Goal: Task Accomplishment & Management: Manage account settings

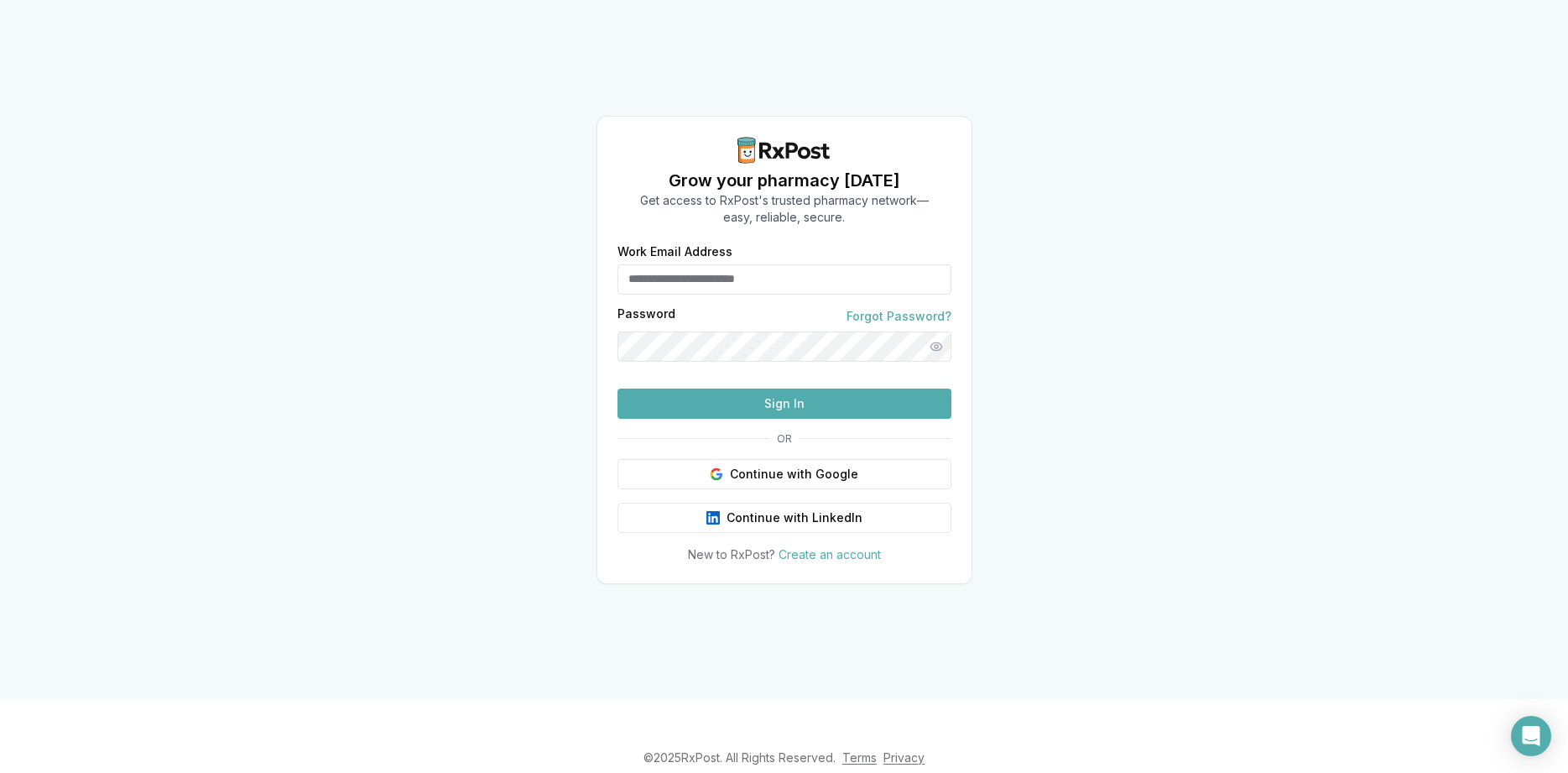
drag, startPoint x: 779, startPoint y: 436, endPoint x: 722, endPoint y: 255, distance: 189.8
click at [722, 255] on form "Work Email Address Password Forgot Password? Sign In" at bounding box center [785, 332] width 334 height 173
click at [726, 265] on input "Work Email Address" at bounding box center [785, 279] width 334 height 30
type input "**********"
click at [788, 419] on button "Sign In" at bounding box center [785, 403] width 334 height 30
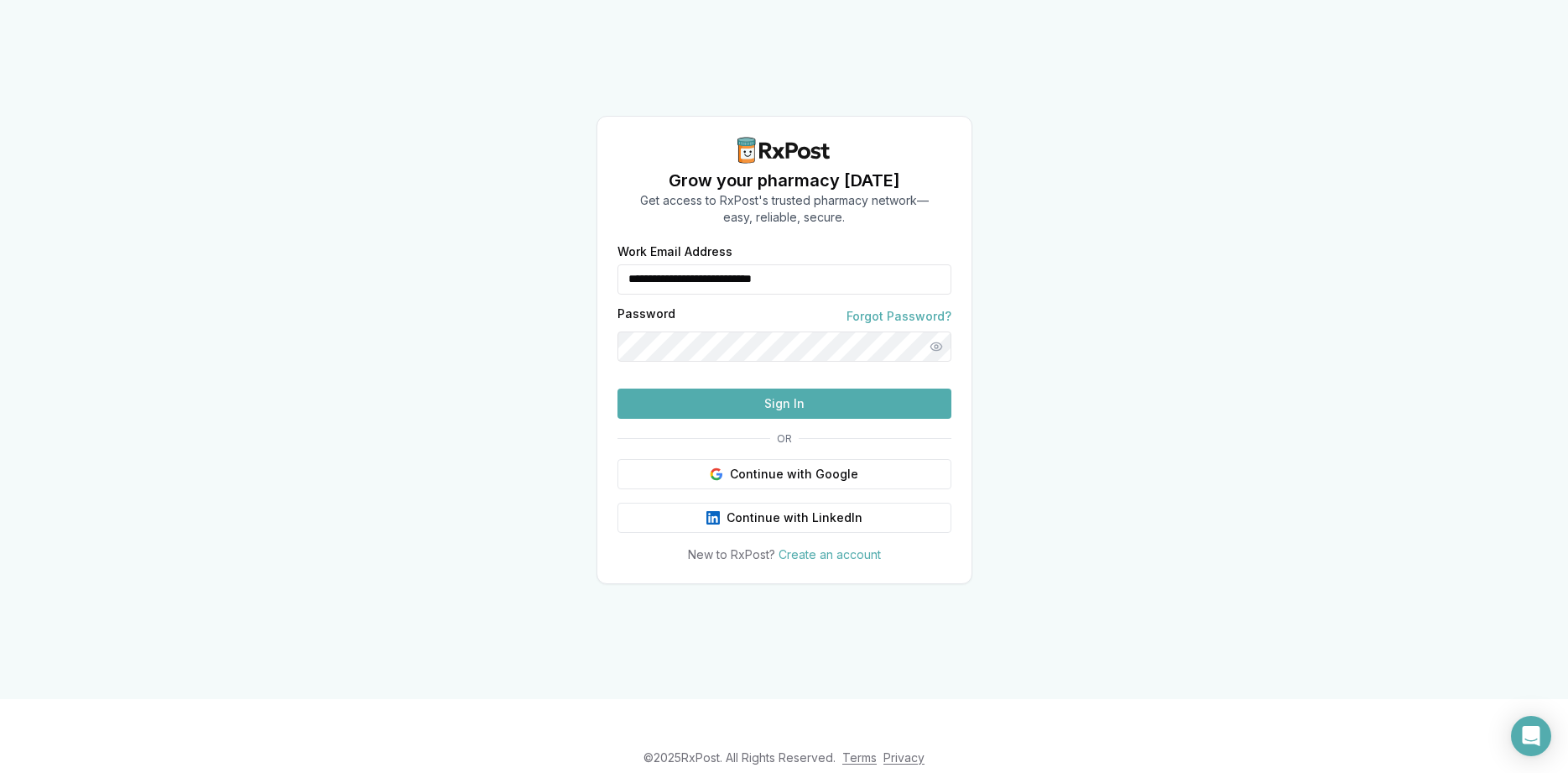
click at [849, 419] on button "Sign In" at bounding box center [785, 403] width 334 height 30
click at [849, 419] on form "**********" at bounding box center [785, 332] width 334 height 173
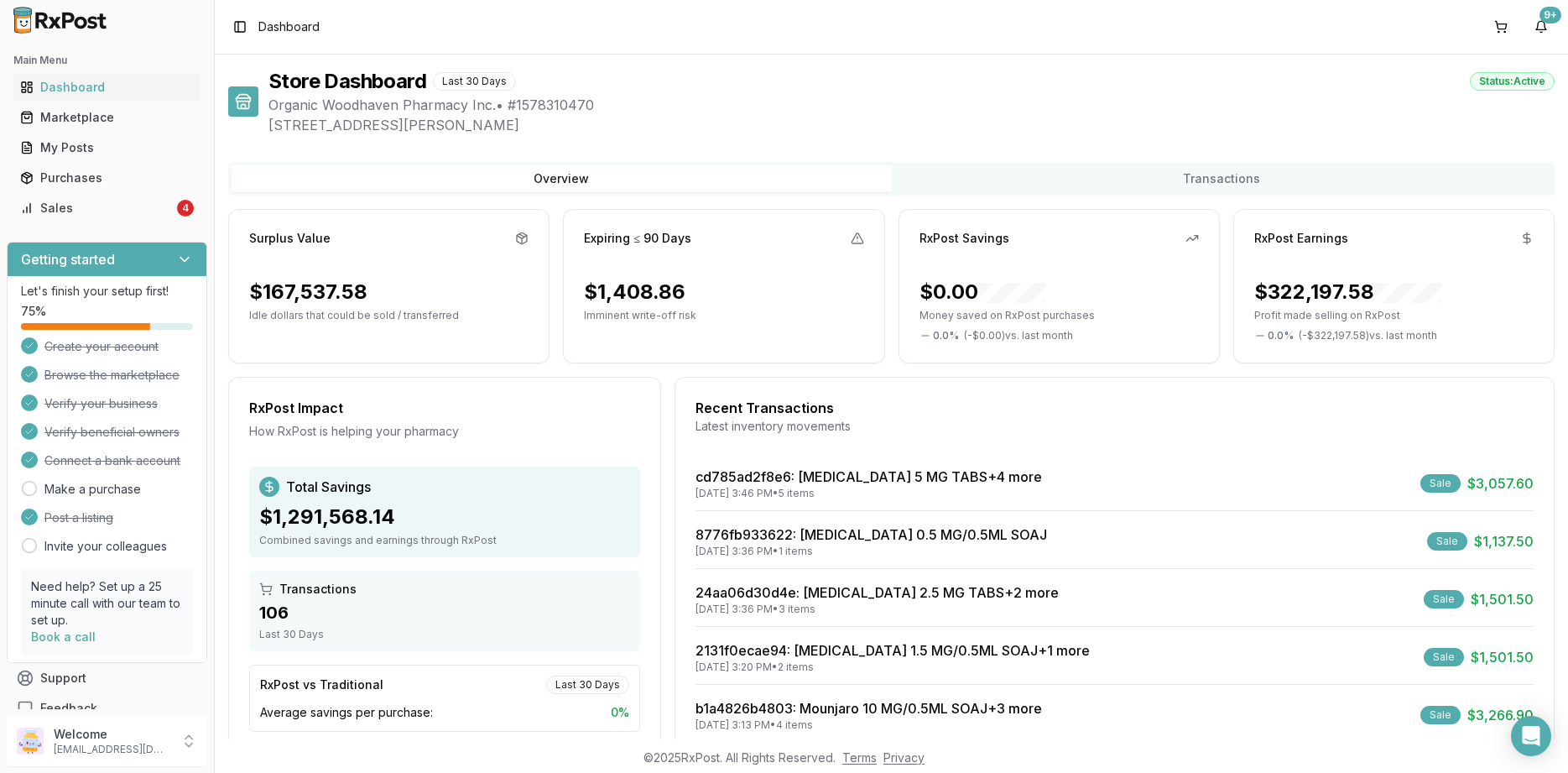
click at [151, 222] on div "Main Menu Dashboard Marketplace My Posts Purchases Sales 4" at bounding box center [107, 134] width 214 height 188
click at [151, 208] on div "Sales" at bounding box center [97, 208] width 153 height 17
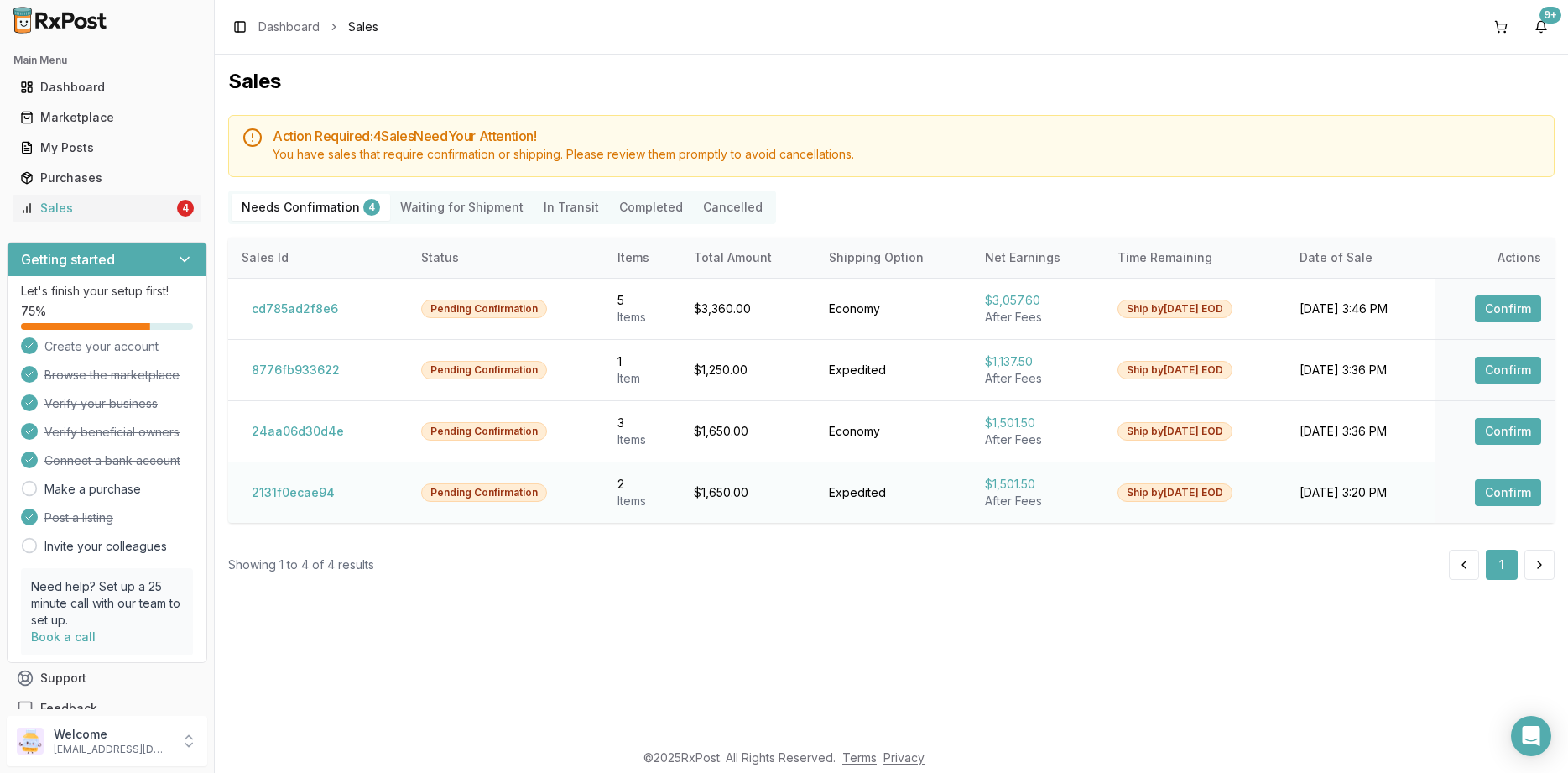
click at [1484, 486] on button "Confirm" at bounding box center [1508, 492] width 66 height 27
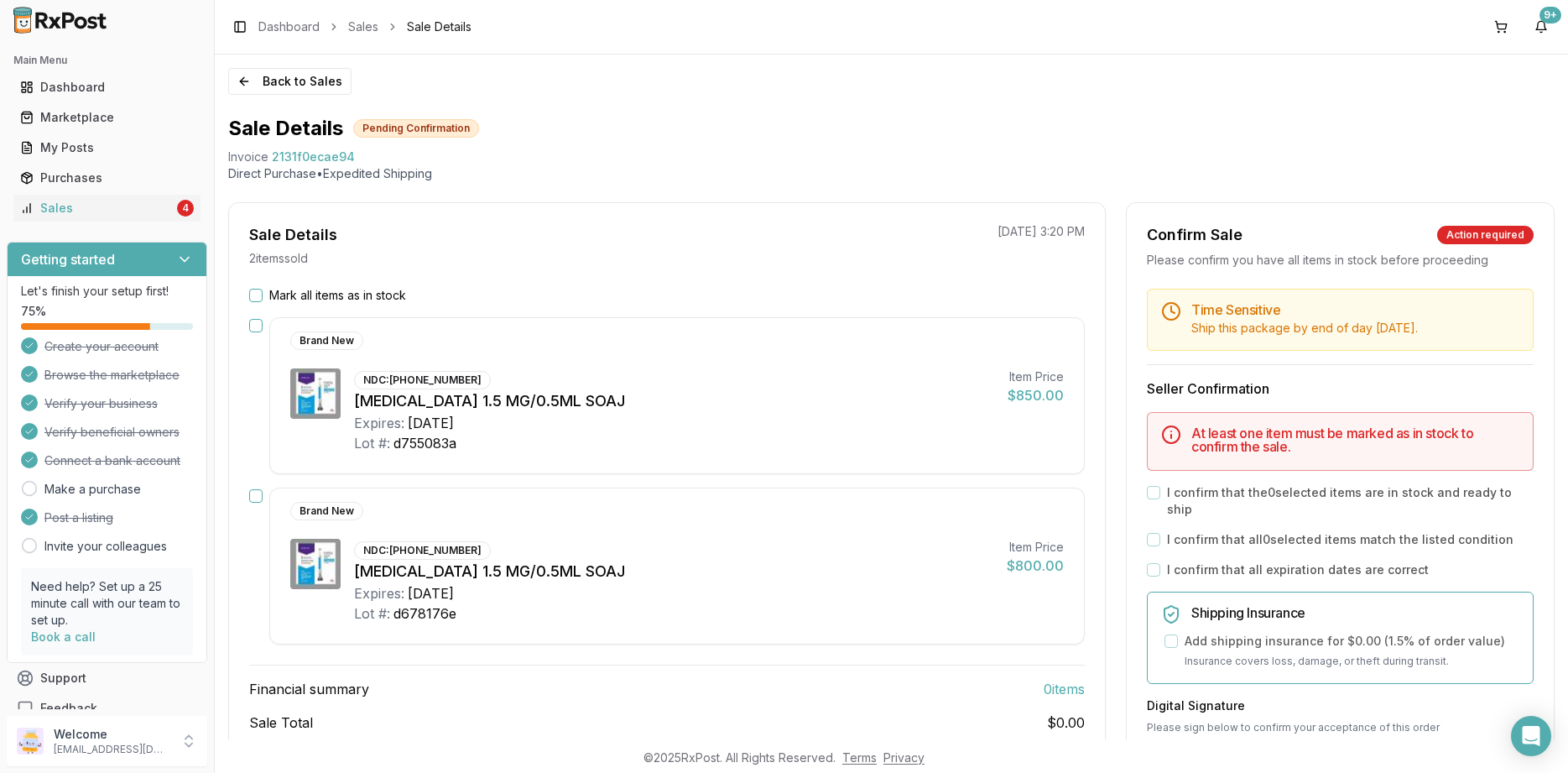
click at [348, 299] on label "Mark all items as in stock" at bounding box center [338, 295] width 137 height 17
click at [263, 299] on button "Mark all items as in stock" at bounding box center [256, 295] width 14 height 14
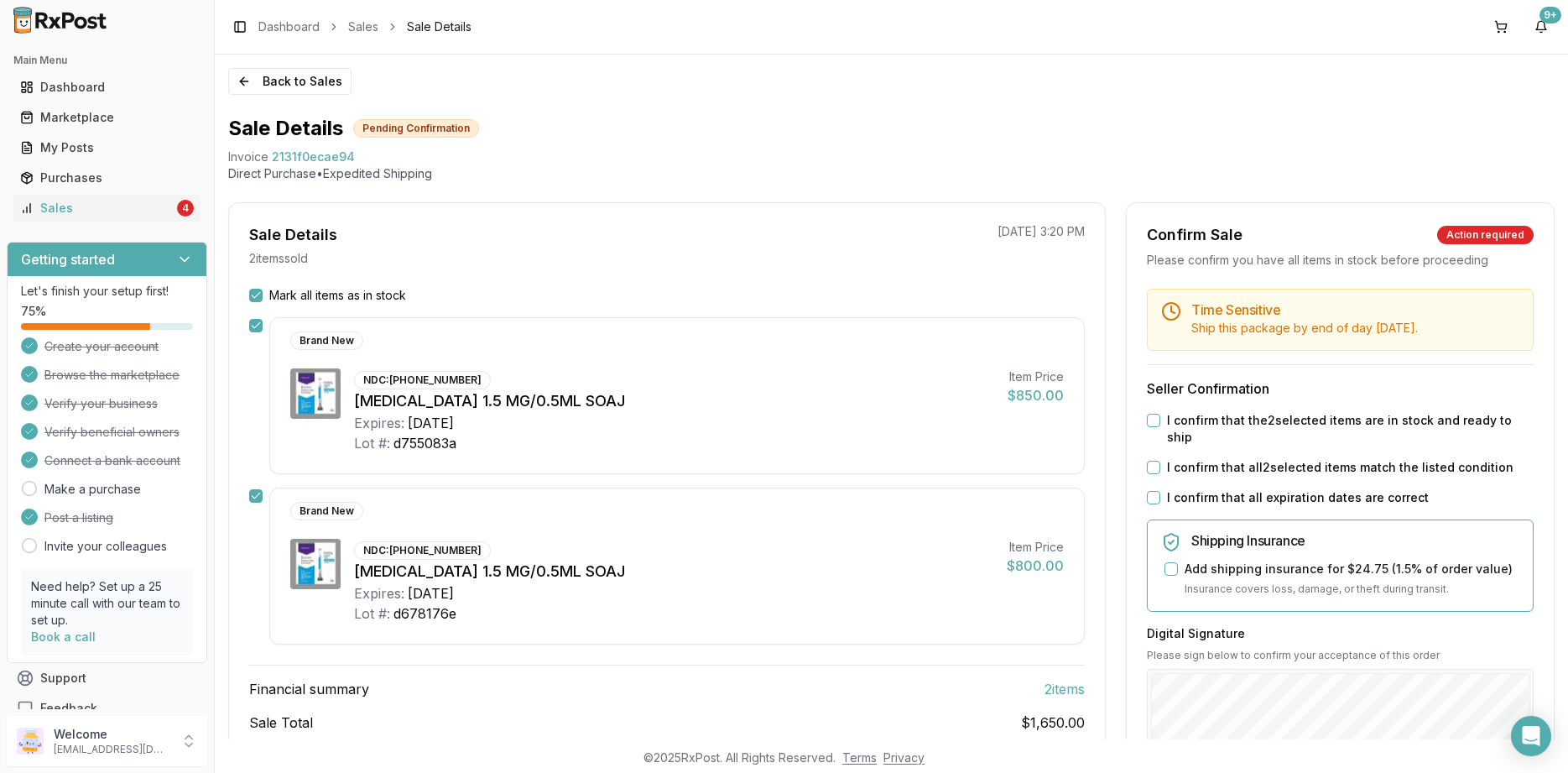
click at [1200, 490] on label "I confirm that all expiration dates are correct" at bounding box center [1298, 498] width 262 height 17
click at [1161, 491] on button "I confirm that all expiration dates are correct" at bounding box center [1154, 498] width 14 height 14
click at [1215, 459] on label "I confirm that all 2 selected items match the listed condition" at bounding box center [1340, 467] width 347 height 17
click at [1161, 461] on button "I confirm that all 2 selected items match the listed condition" at bounding box center [1154, 467] width 14 height 14
click at [1216, 419] on label "I confirm that the 2 selected items are in stock and ready to ship" at bounding box center [1351, 428] width 366 height 33
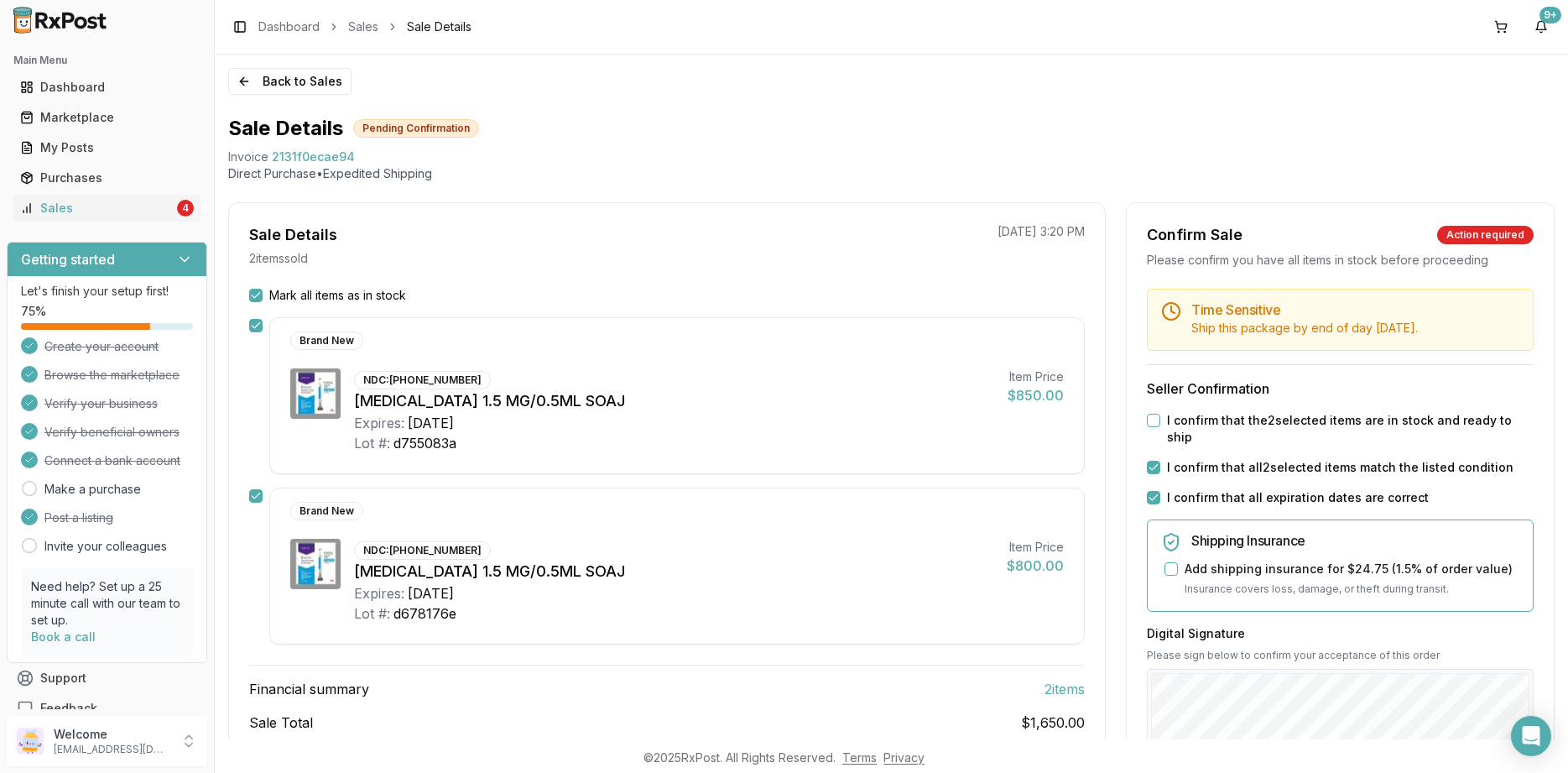
click at [1161, 419] on button "I confirm that the 2 selected items are in stock and ready to ship" at bounding box center [1154, 420] width 14 height 14
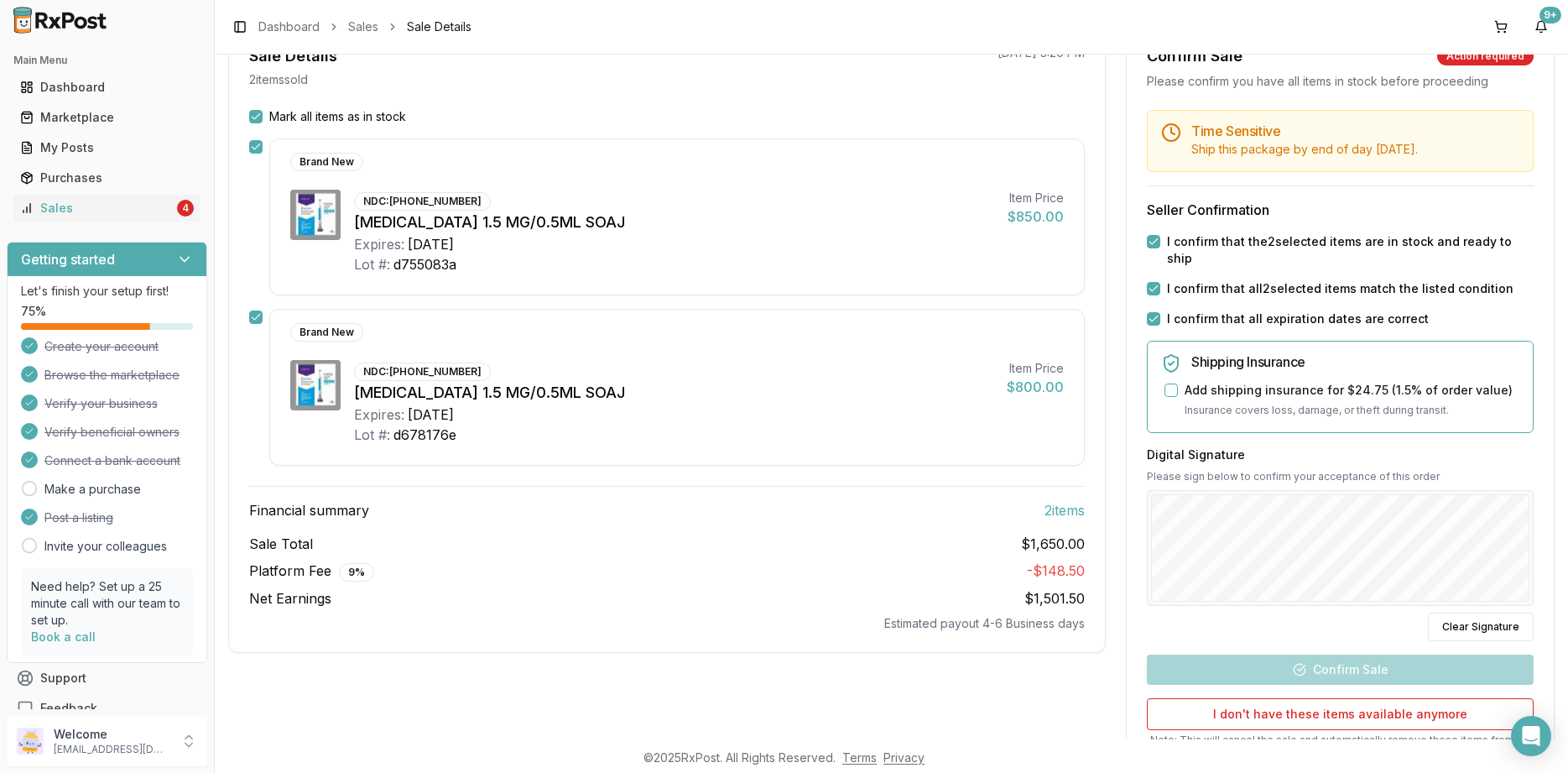
scroll to position [302, 0]
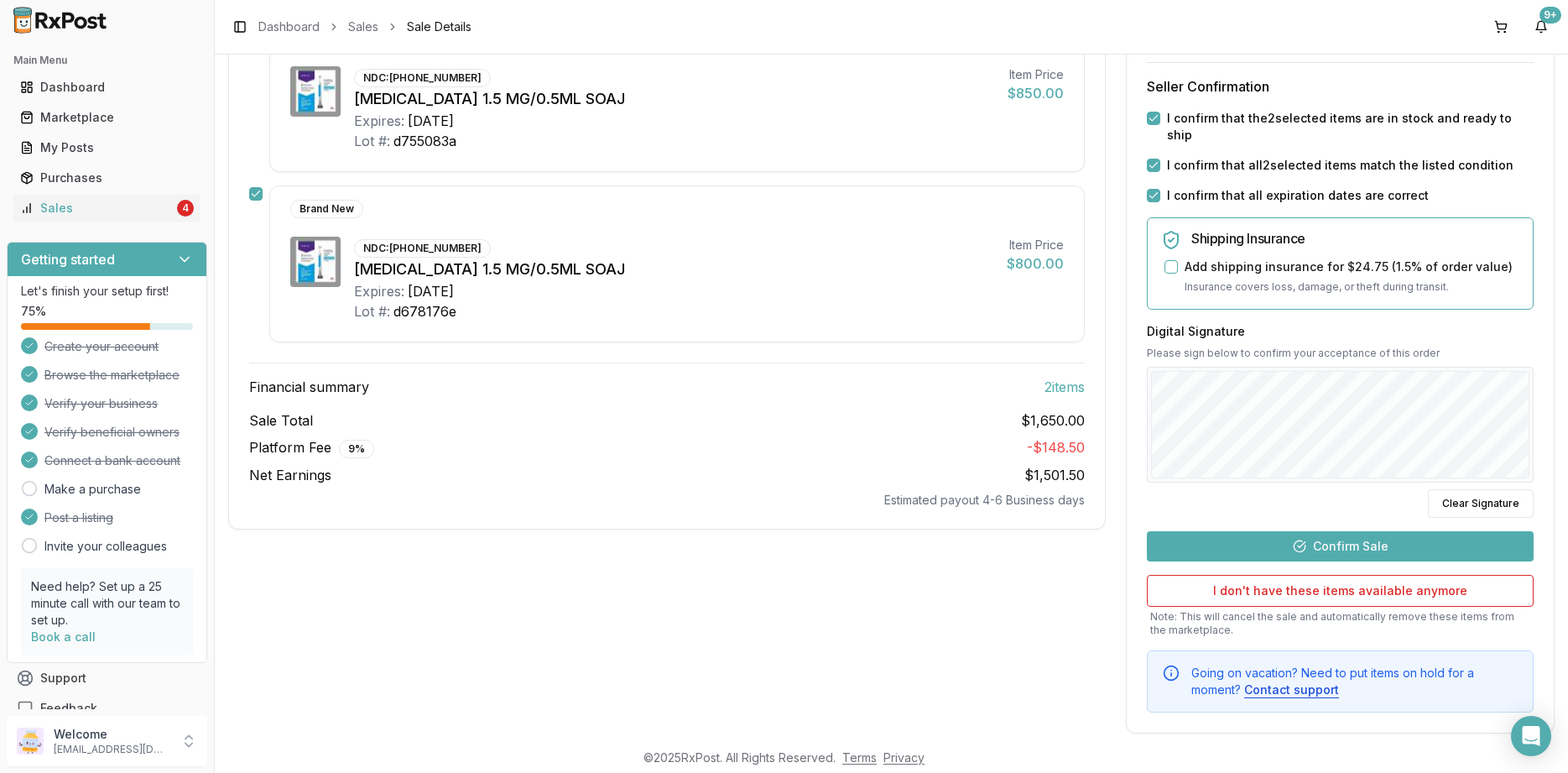
click at [1295, 532] on button "Confirm Sale" at bounding box center [1340, 546] width 387 height 30
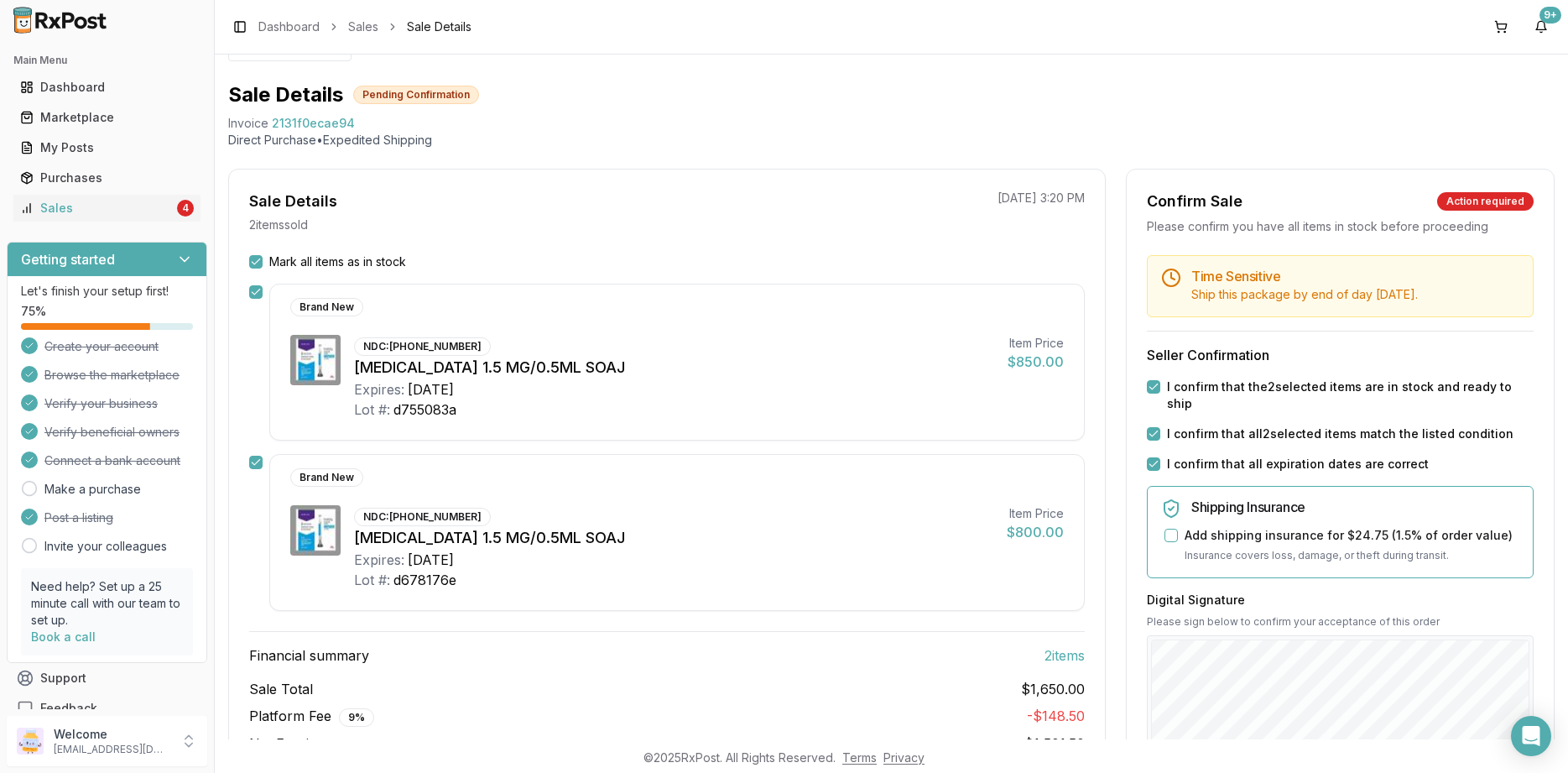
scroll to position [0, 0]
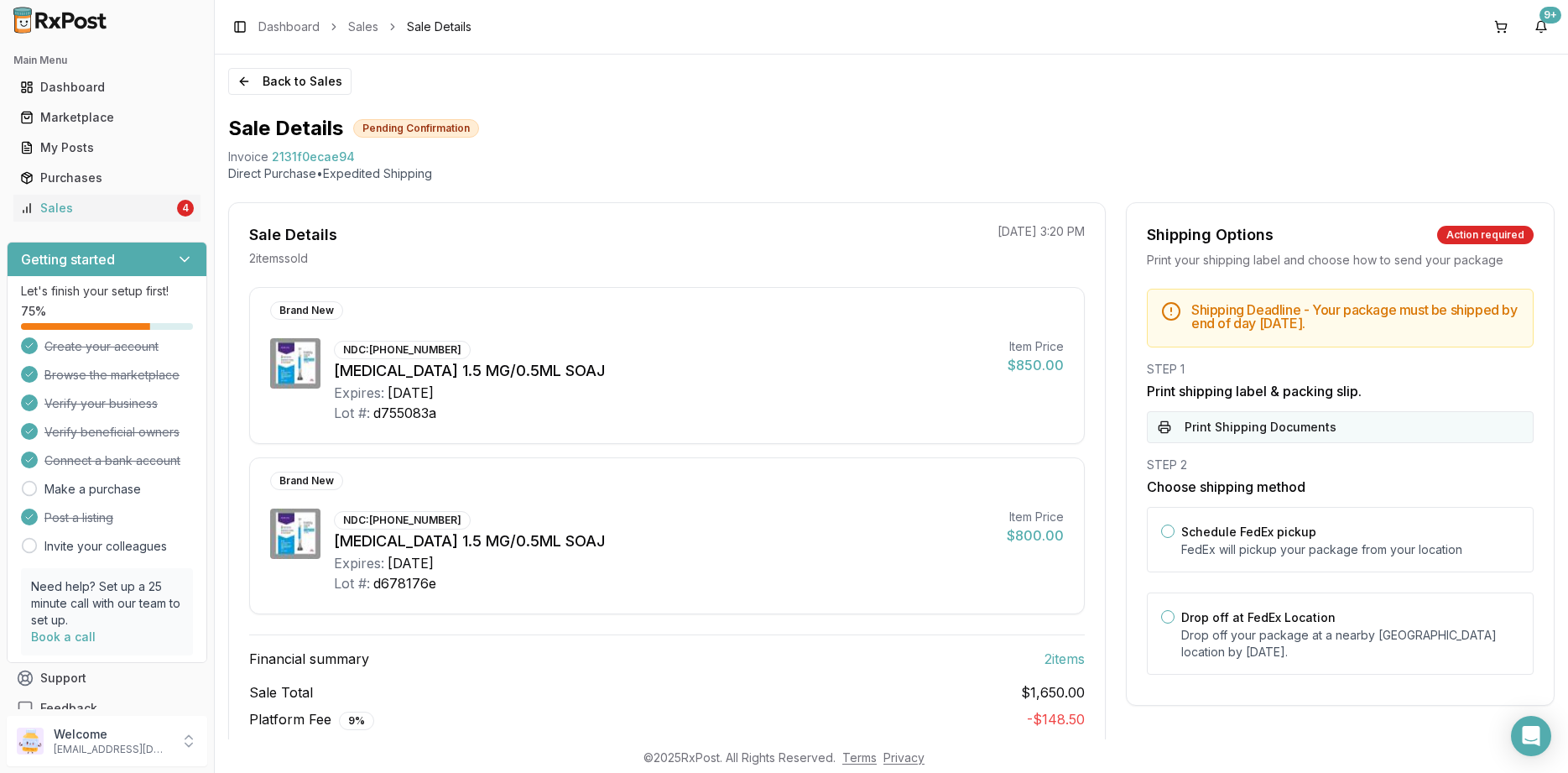
click at [1342, 433] on button "Print Shipping Documents" at bounding box center [1340, 426] width 387 height 32
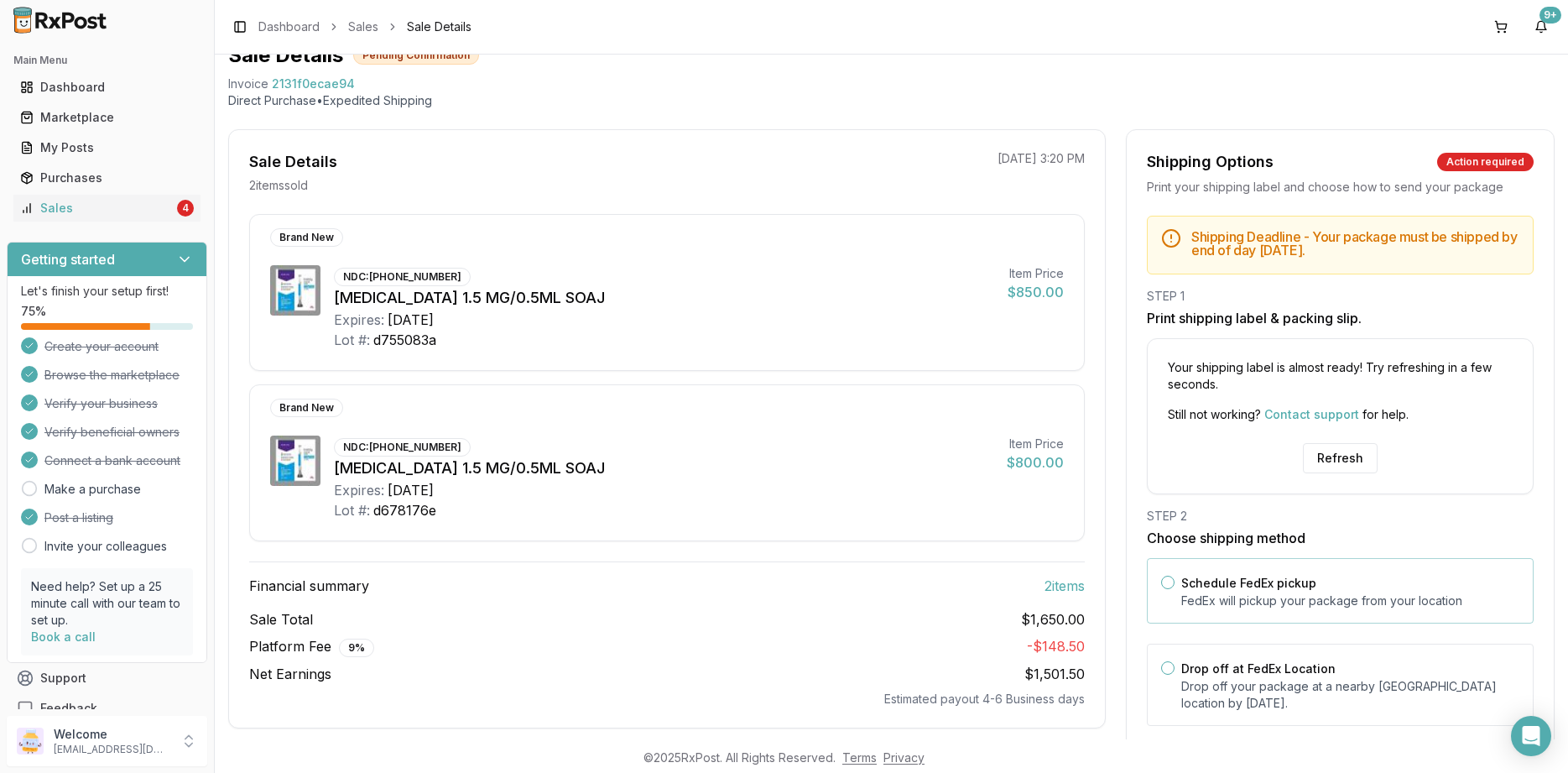
scroll to position [117, 0]
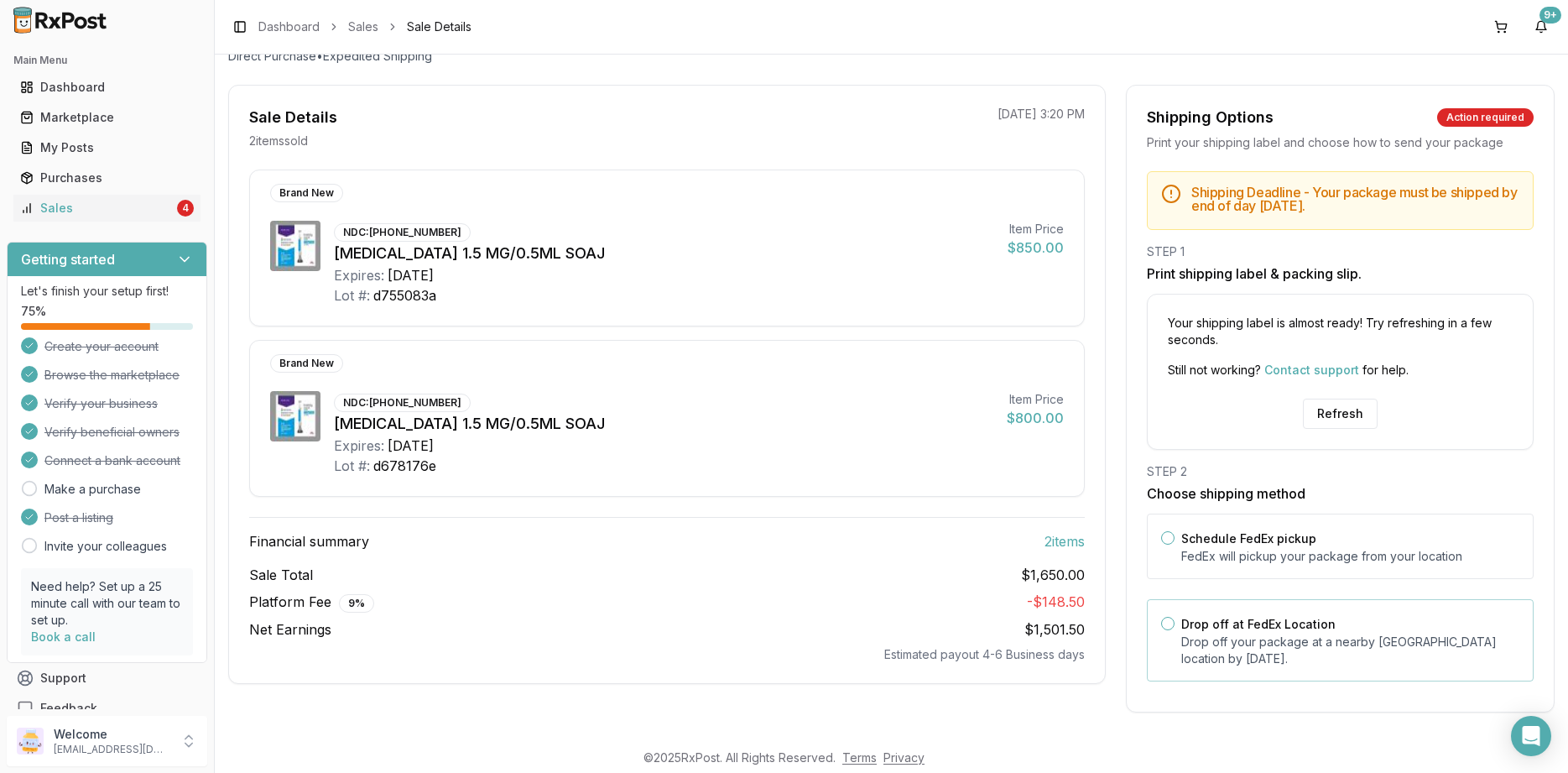
click at [1276, 627] on label "Drop off at FedEx Location" at bounding box center [1258, 624] width 154 height 15
click at [1175, 627] on button "Drop off at FedEx Location" at bounding box center [1168, 624] width 14 height 14
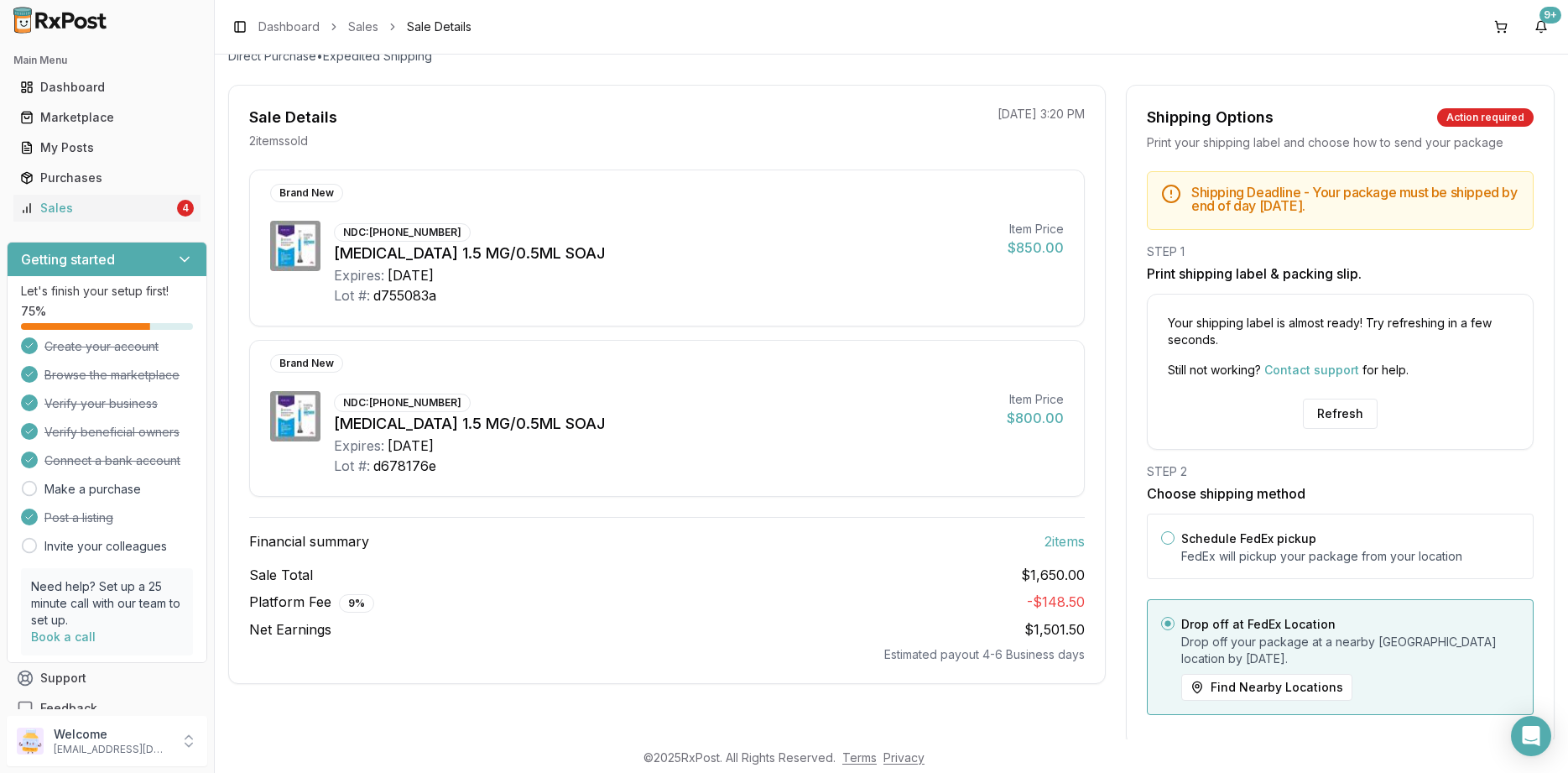
click at [1323, 434] on div "Your shipping label is almost ready! Try refreshing in a few seconds. Still not…" at bounding box center [1340, 372] width 387 height 156
click at [1327, 424] on button "Refresh" at bounding box center [1340, 413] width 74 height 30
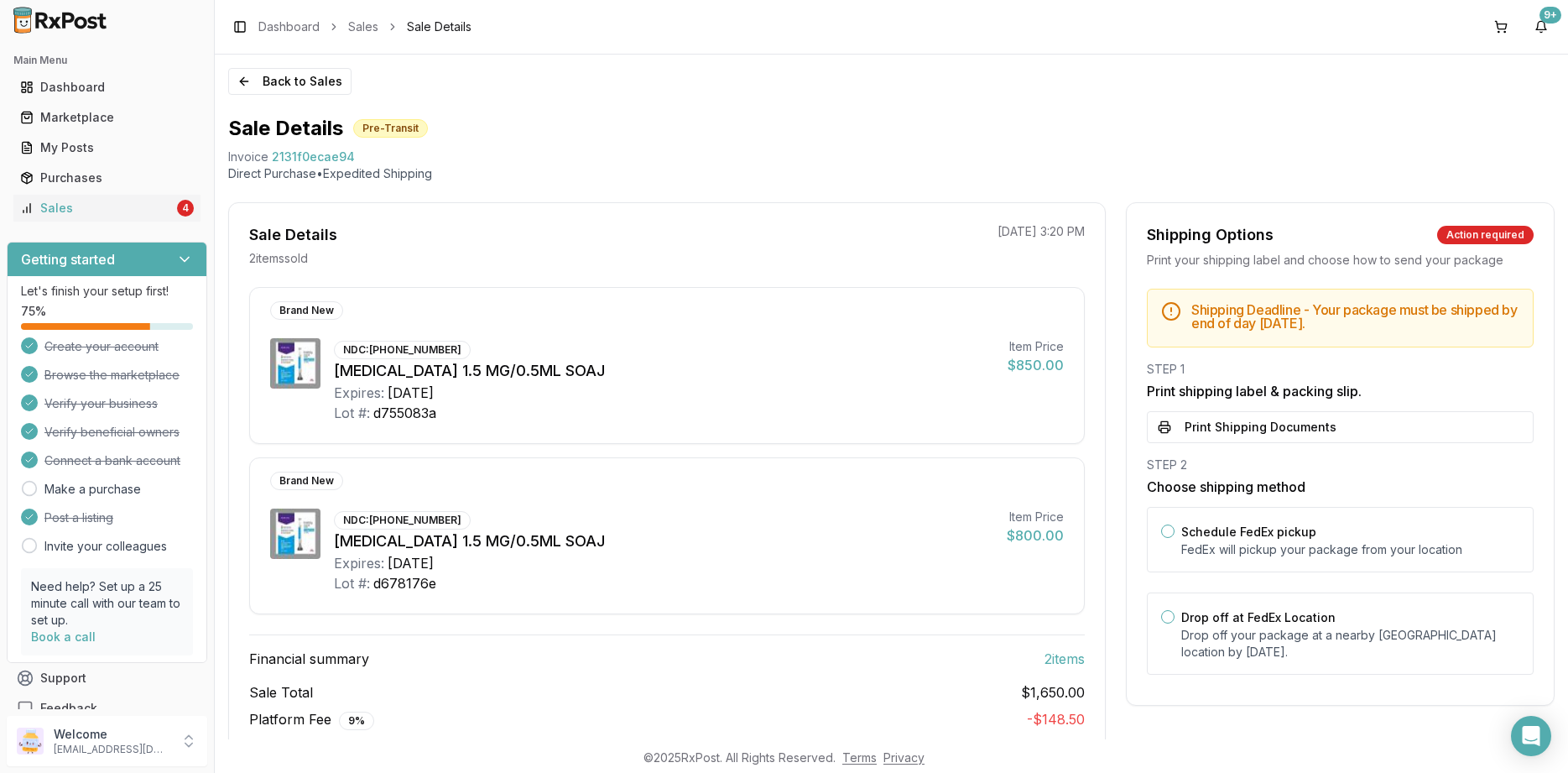
click at [130, 229] on div "Main Menu Dashboard Marketplace My Posts Purchases Sales 4 Getting started Let'…" at bounding box center [107, 374] width 214 height 669
click at [134, 204] on div "Sales" at bounding box center [97, 208] width 153 height 17
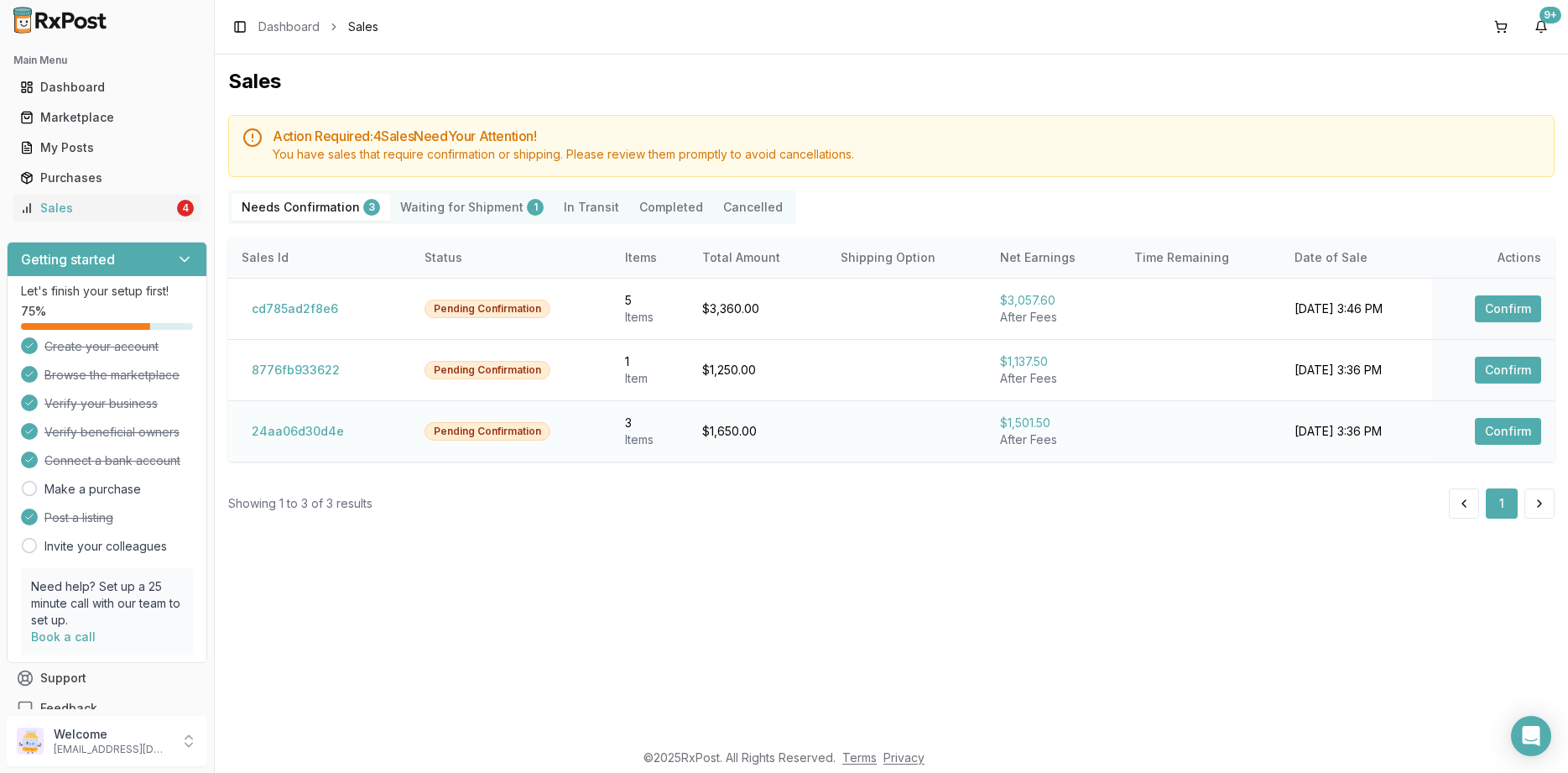
click at [1470, 431] on td "Confirm" at bounding box center [1494, 431] width 122 height 62
click at [1501, 431] on button "Confirm" at bounding box center [1508, 431] width 66 height 27
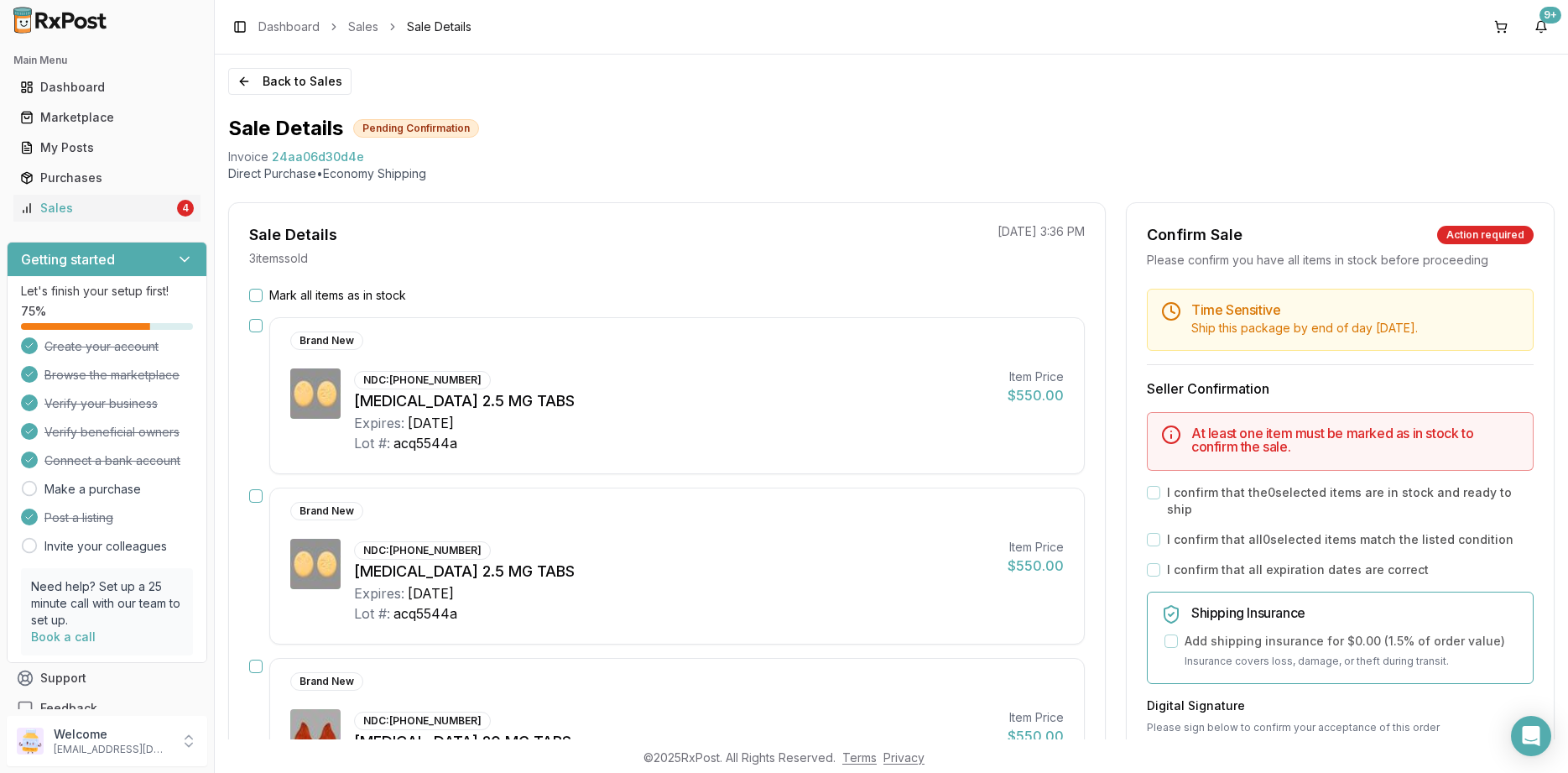
click at [345, 302] on label "Mark all items as in stock" at bounding box center [338, 295] width 137 height 17
click at [263, 302] on button "Mark all items as in stock" at bounding box center [256, 295] width 14 height 14
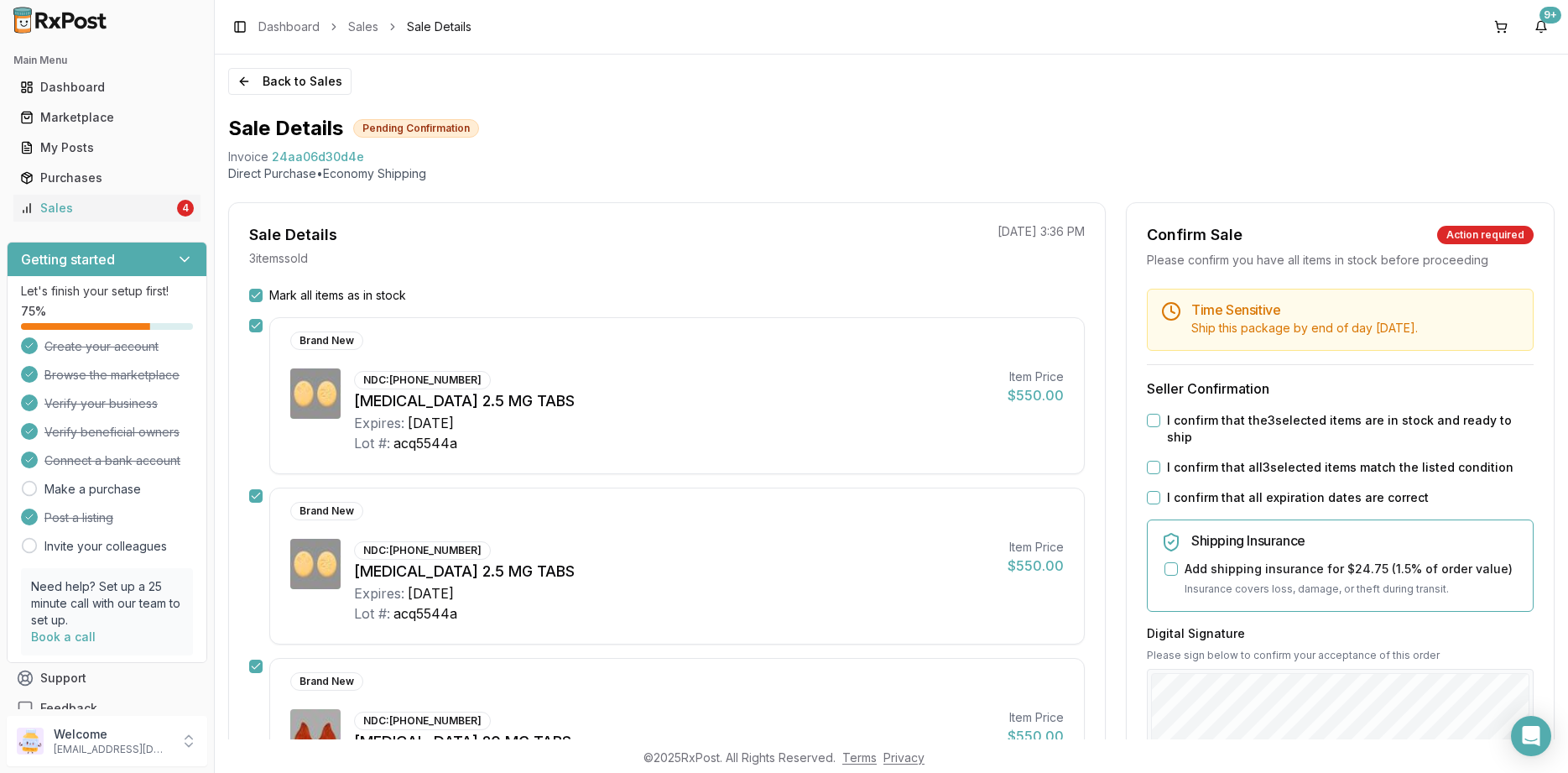
click at [1161, 490] on div "I confirm that all expiration dates are correct" at bounding box center [1340, 498] width 387 height 17
click at [1159, 461] on button "I confirm that all 3 selected items match the listed condition" at bounding box center [1154, 467] width 14 height 14
click at [1157, 425] on button "I confirm that the 3 selected items are in stock and ready to ship" at bounding box center [1154, 420] width 14 height 14
click at [1159, 491] on button "I confirm that all expiration dates are correct" at bounding box center [1154, 498] width 14 height 14
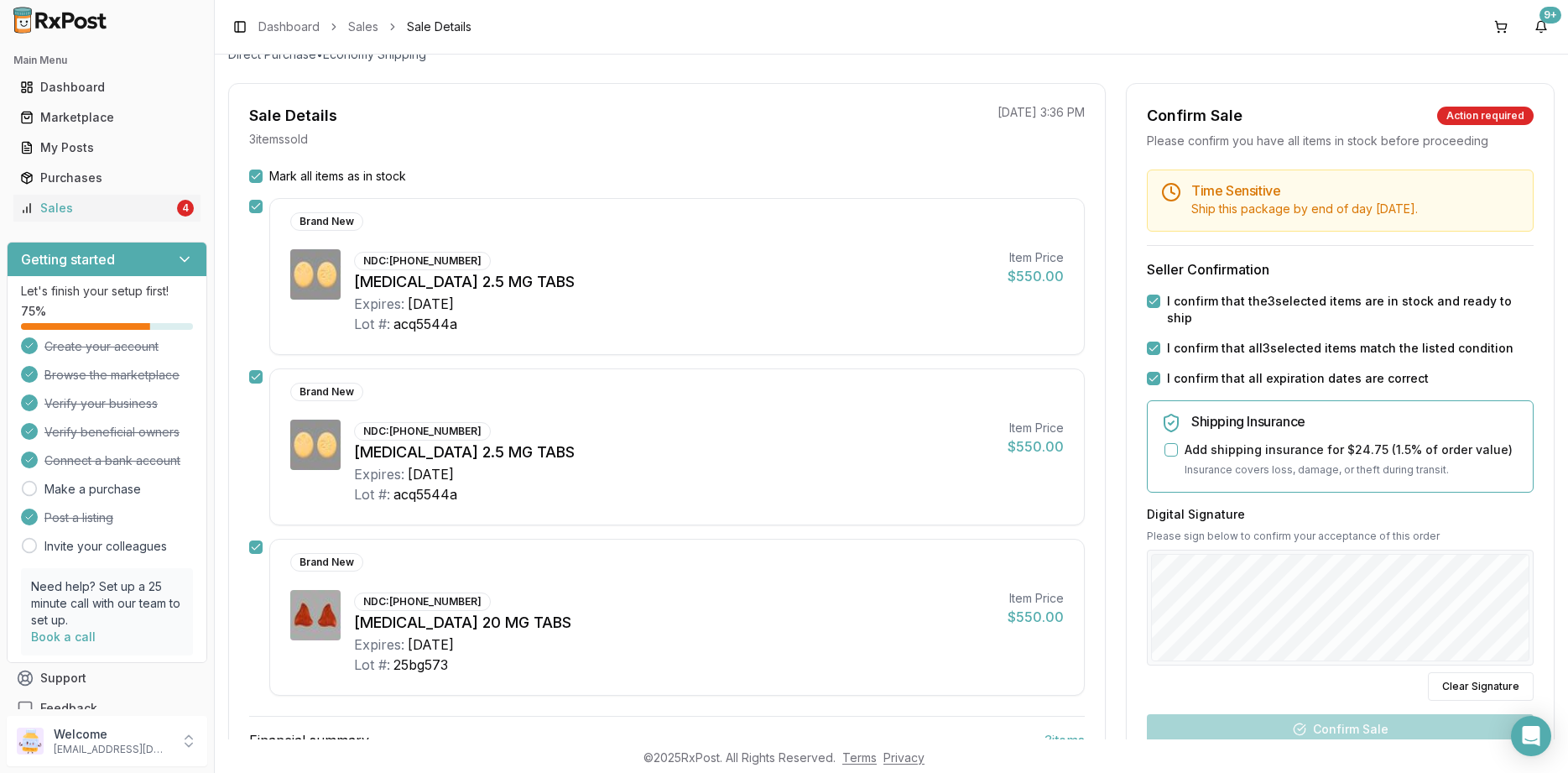
scroll to position [201, 0]
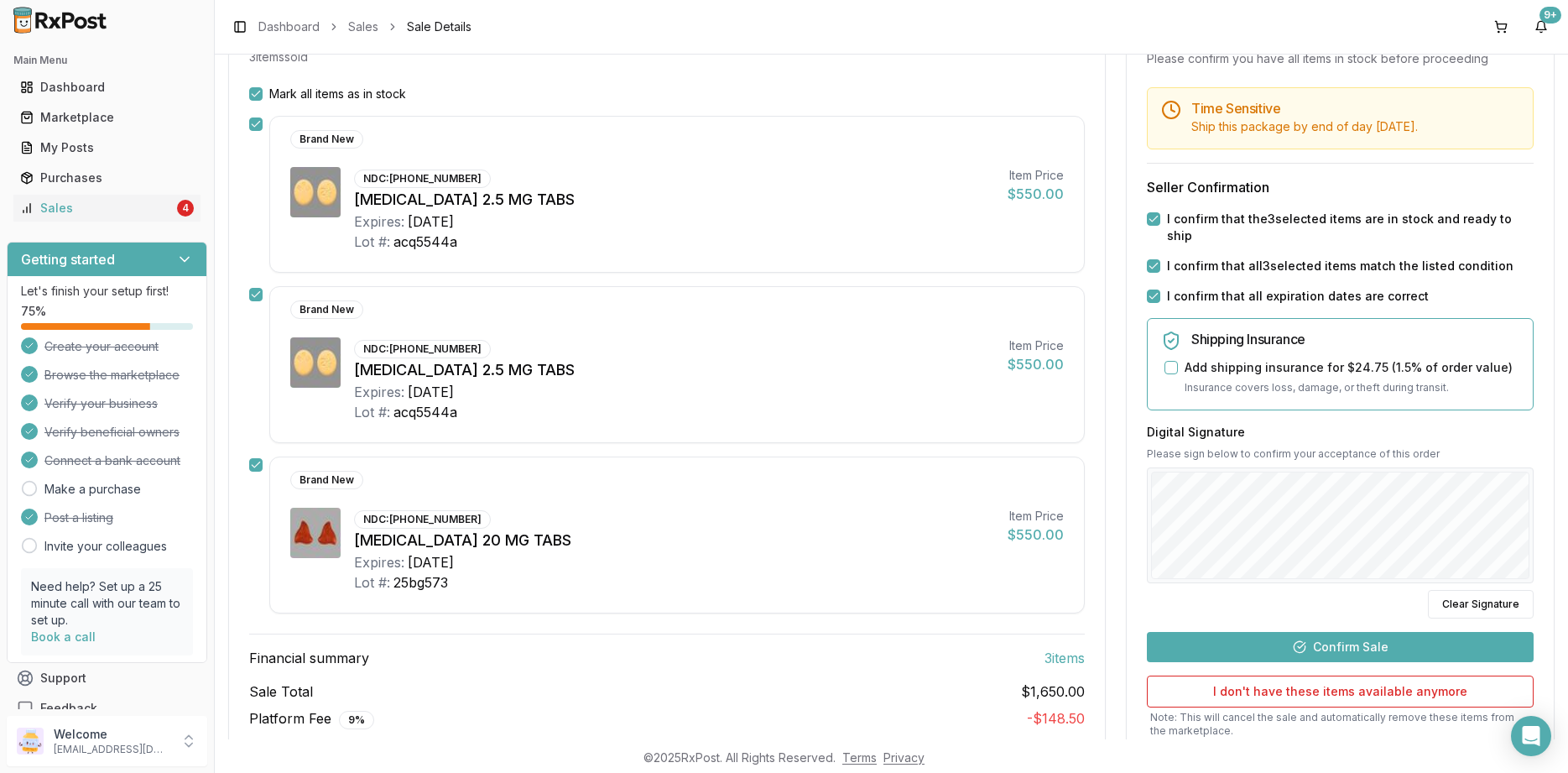
click at [1345, 632] on button "Confirm Sale" at bounding box center [1340, 646] width 387 height 30
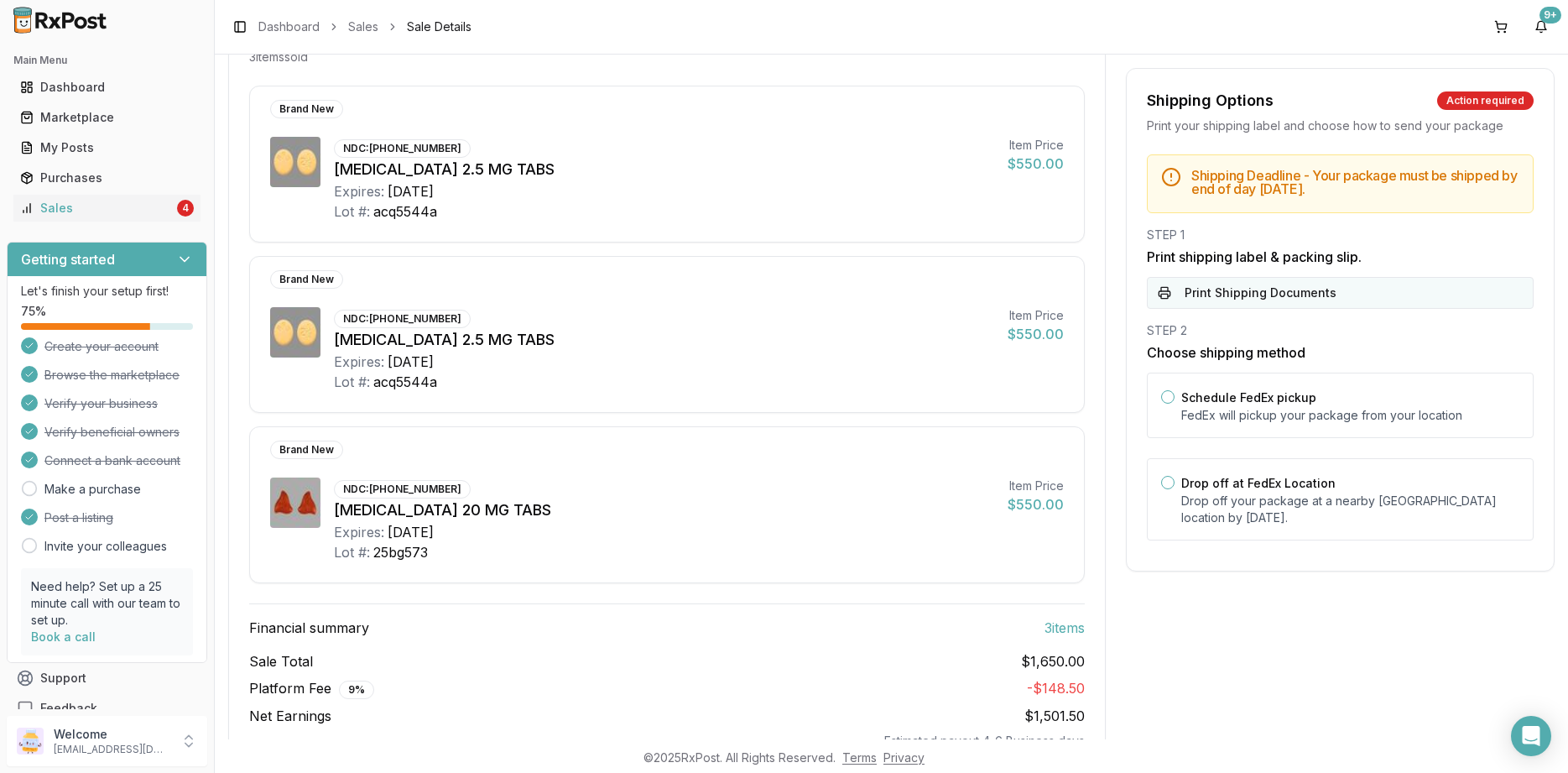
click at [1221, 294] on button "Print Shipping Documents" at bounding box center [1340, 293] width 387 height 32
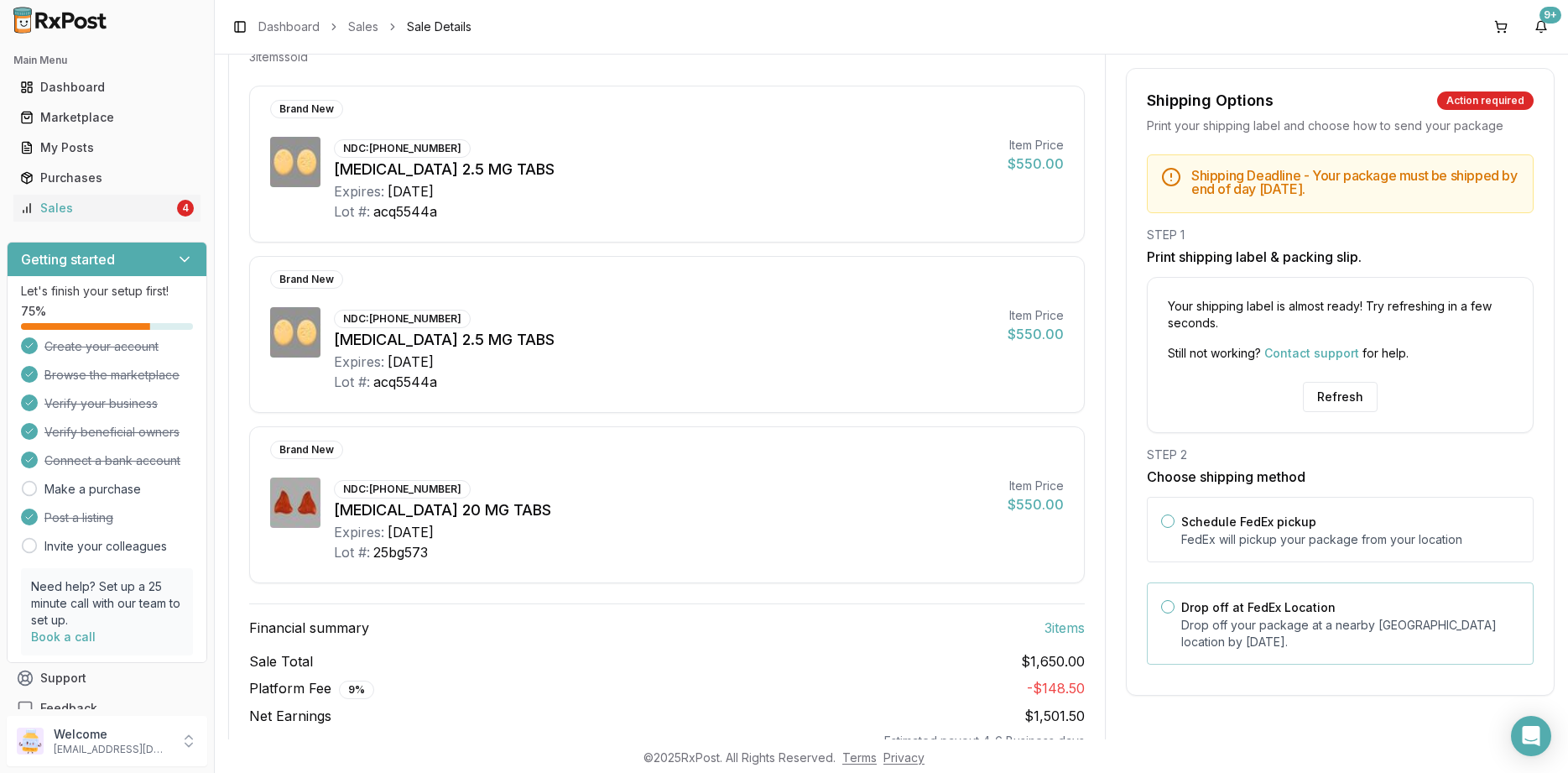
click at [1305, 609] on label "Drop off at FedEx Location" at bounding box center [1258, 607] width 154 height 15
click at [1175, 609] on button "Drop off at FedEx Location" at bounding box center [1168, 607] width 14 height 14
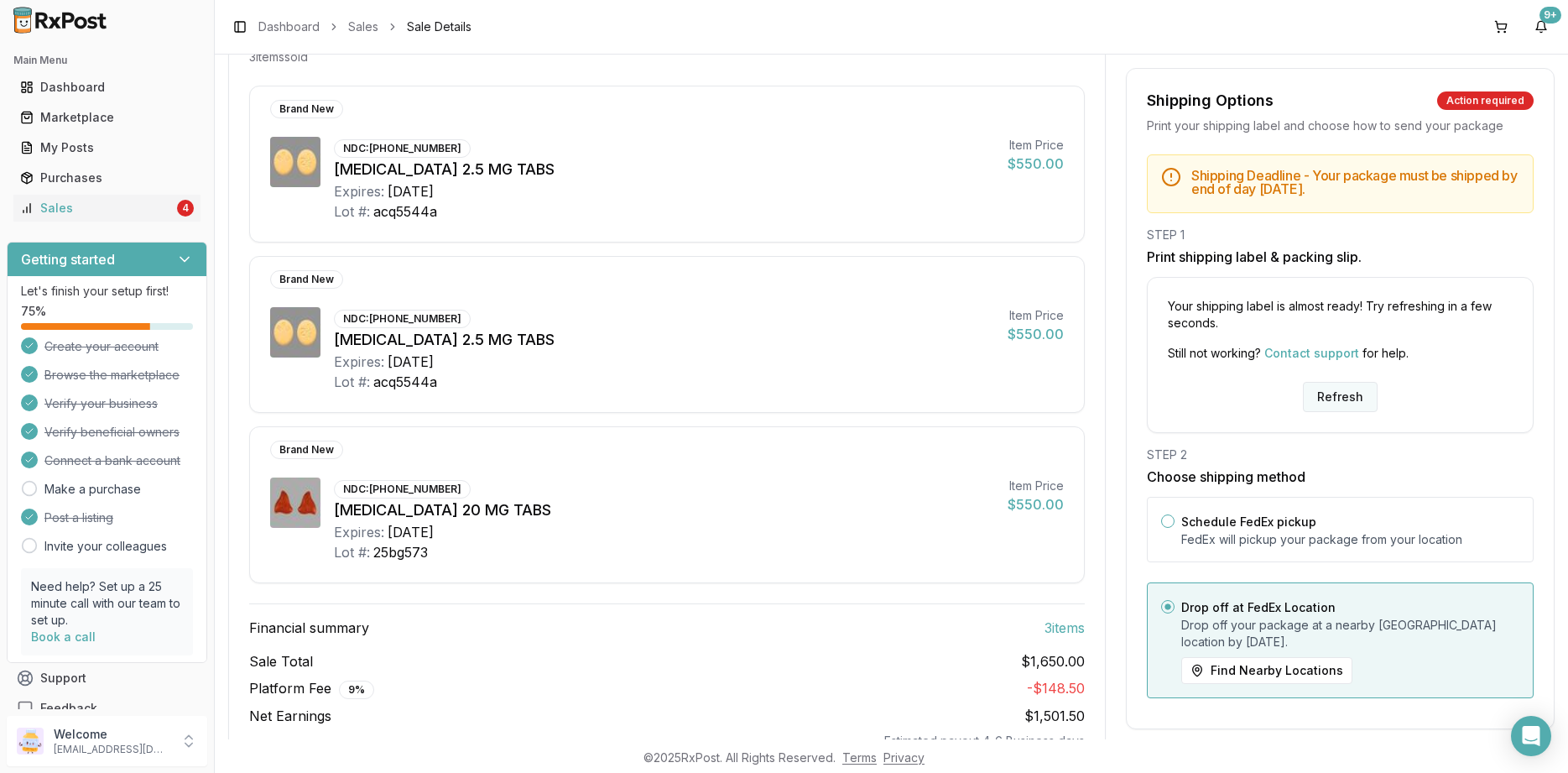
click at [1325, 384] on button "Refresh" at bounding box center [1340, 396] width 74 height 30
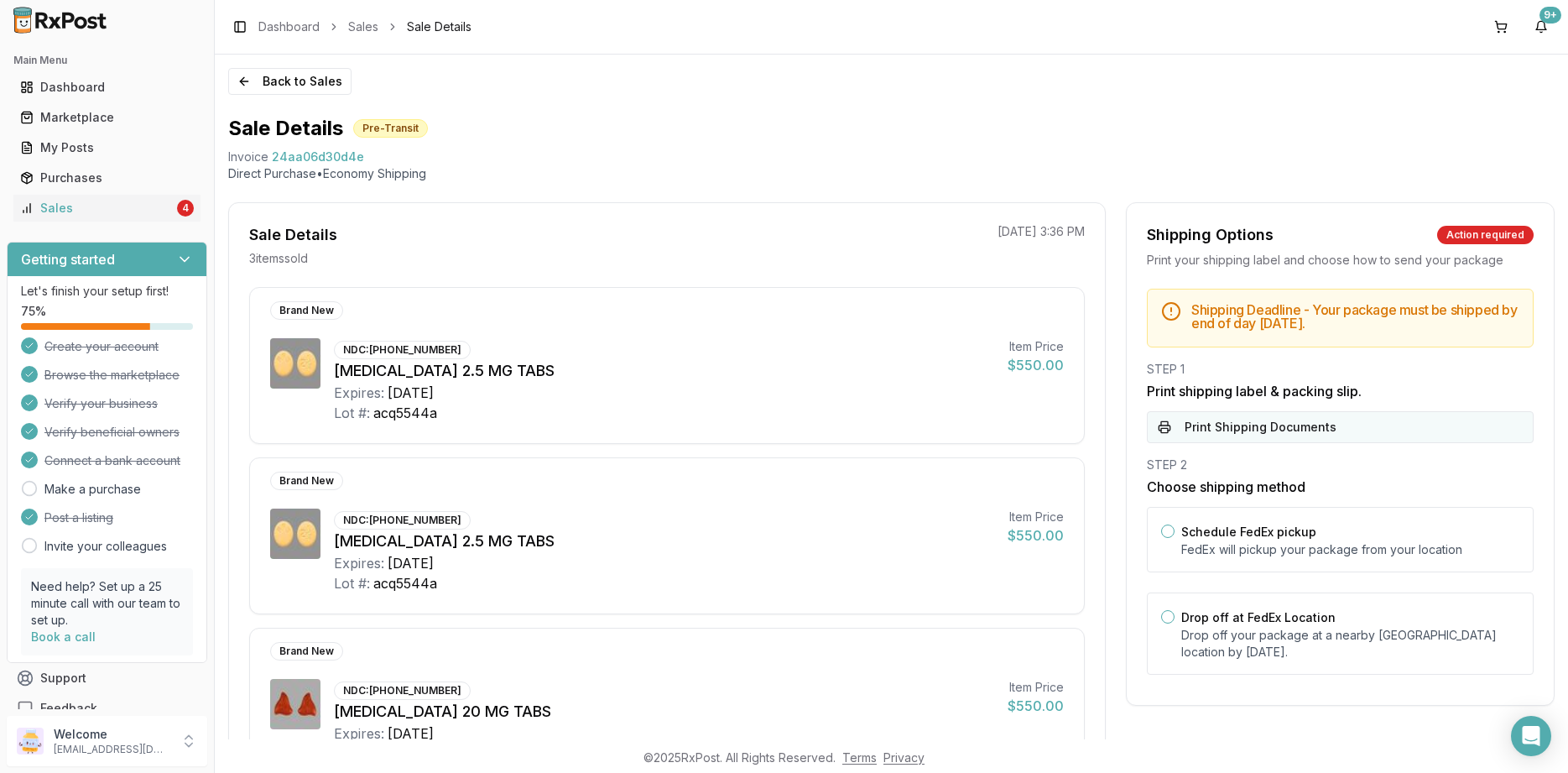
click at [1275, 437] on button "Print Shipping Documents" at bounding box center [1340, 426] width 387 height 32
click at [268, 81] on button "Back to Sales" at bounding box center [290, 80] width 123 height 27
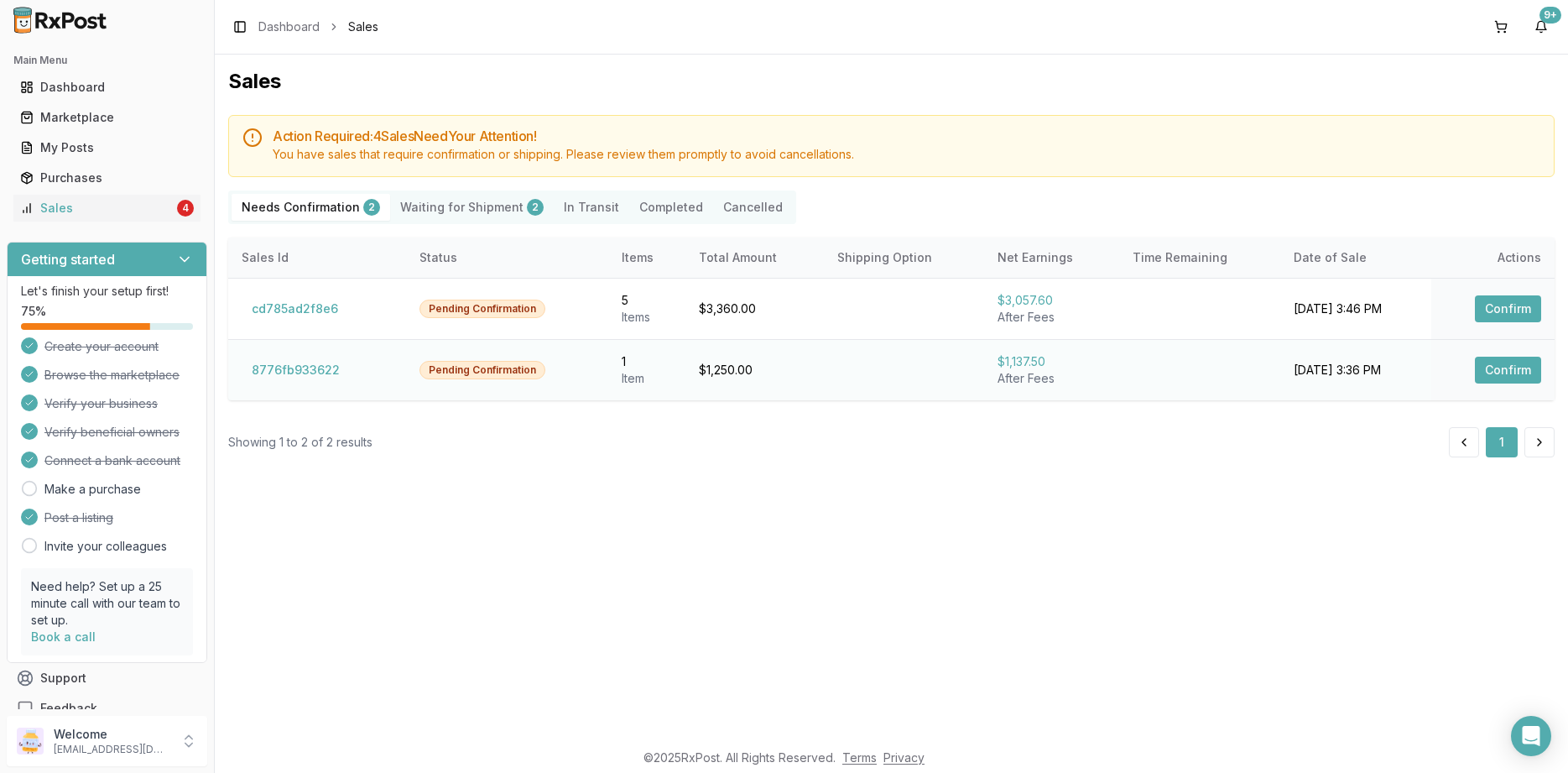
click at [1535, 371] on button "Confirm" at bounding box center [1508, 370] width 66 height 27
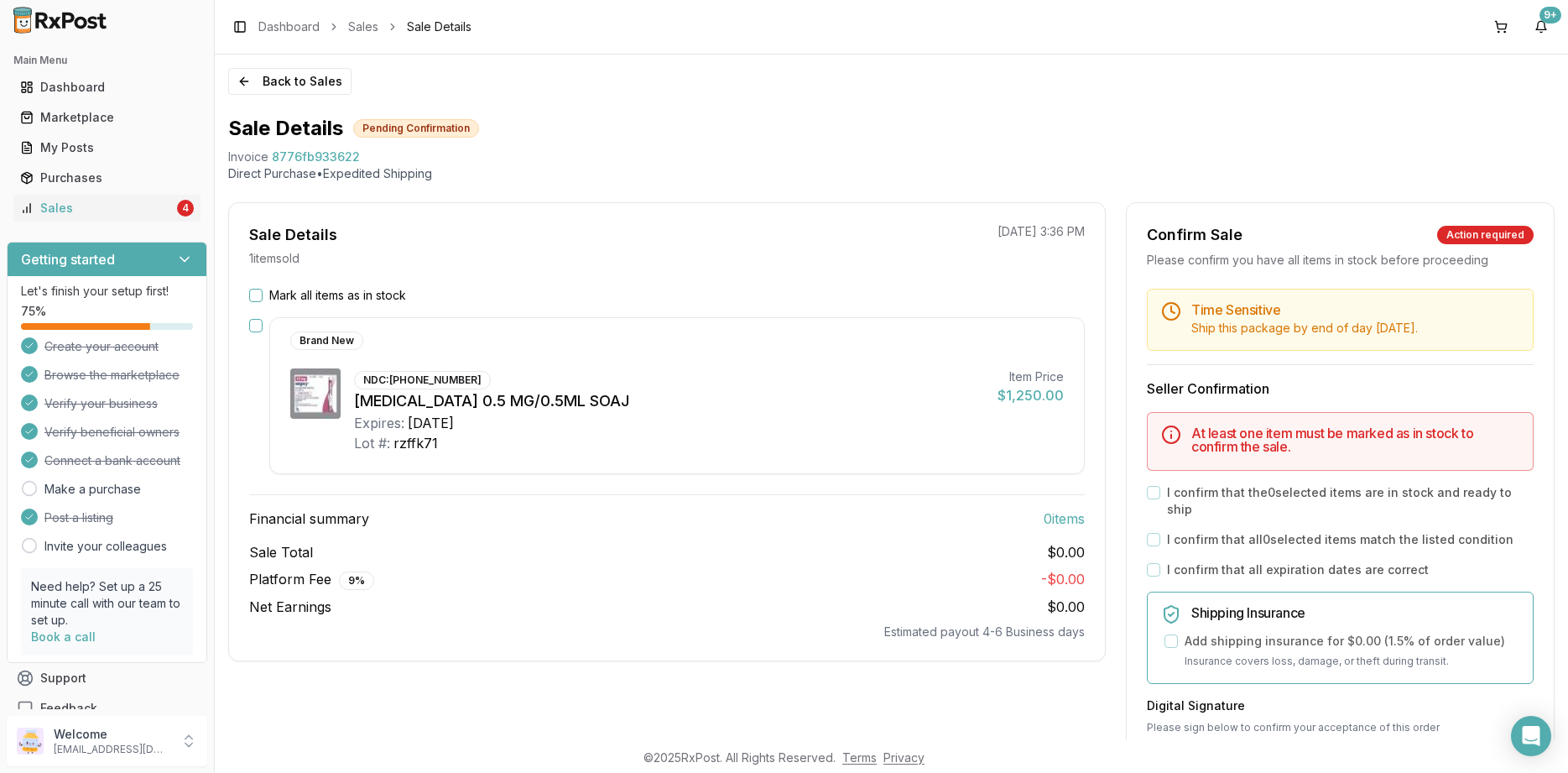
click at [392, 300] on label "Mark all items as in stock" at bounding box center [338, 295] width 137 height 17
click at [263, 300] on button "Mark all items as in stock" at bounding box center [256, 295] width 14 height 14
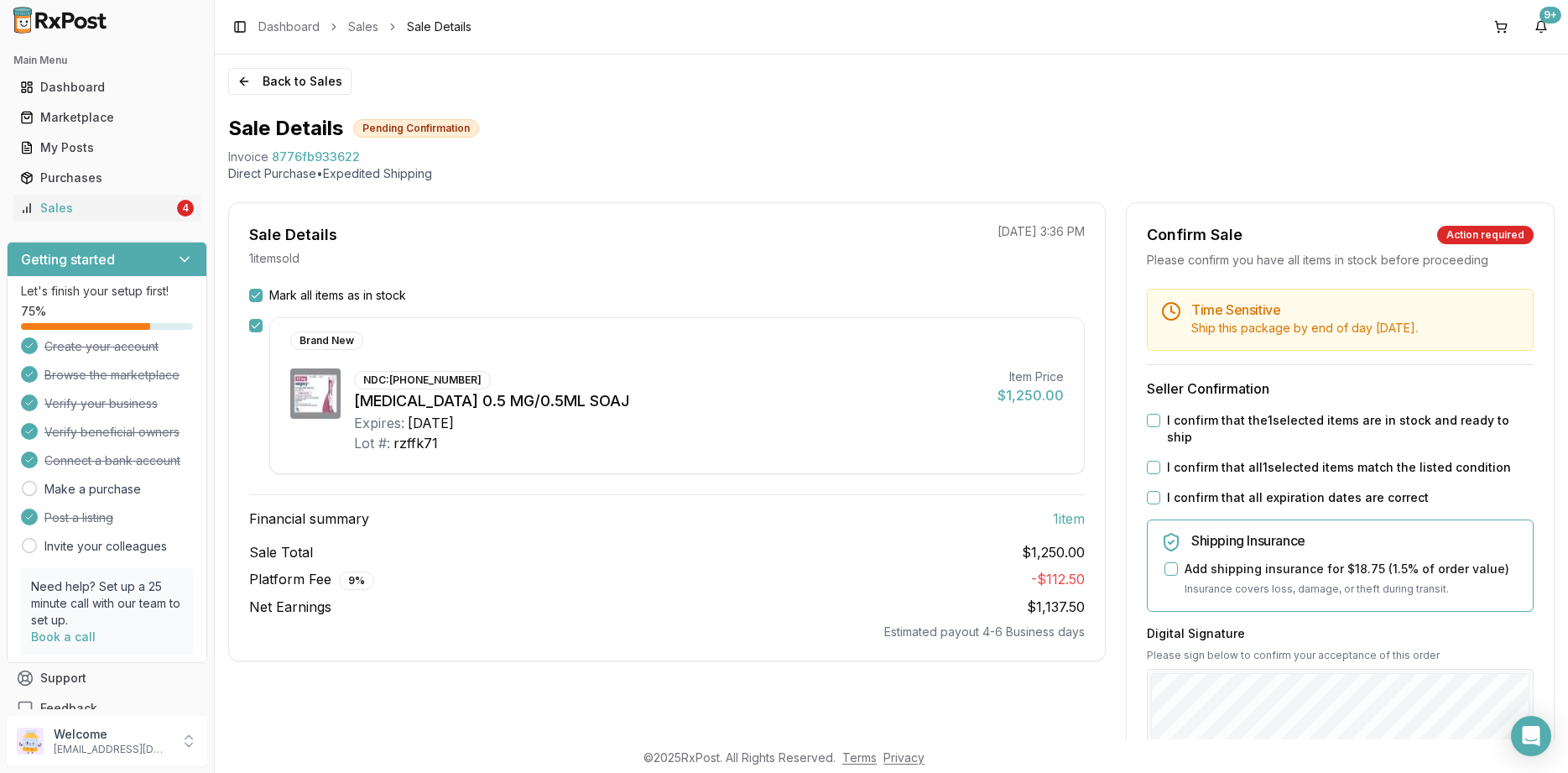
click at [1346, 490] on label "I confirm that all expiration dates are correct" at bounding box center [1298, 498] width 262 height 17
click at [1161, 491] on button "I confirm that all expiration dates are correct" at bounding box center [1154, 498] width 14 height 14
click at [1355, 459] on label "I confirm that all 1 selected items match the listed condition" at bounding box center [1339, 467] width 344 height 17
click at [1161, 461] on button "I confirm that all 1 selected items match the listed condition" at bounding box center [1154, 467] width 14 height 14
click at [1353, 419] on label "I confirm that the 1 selected items are in stock and ready to ship" at bounding box center [1351, 428] width 366 height 33
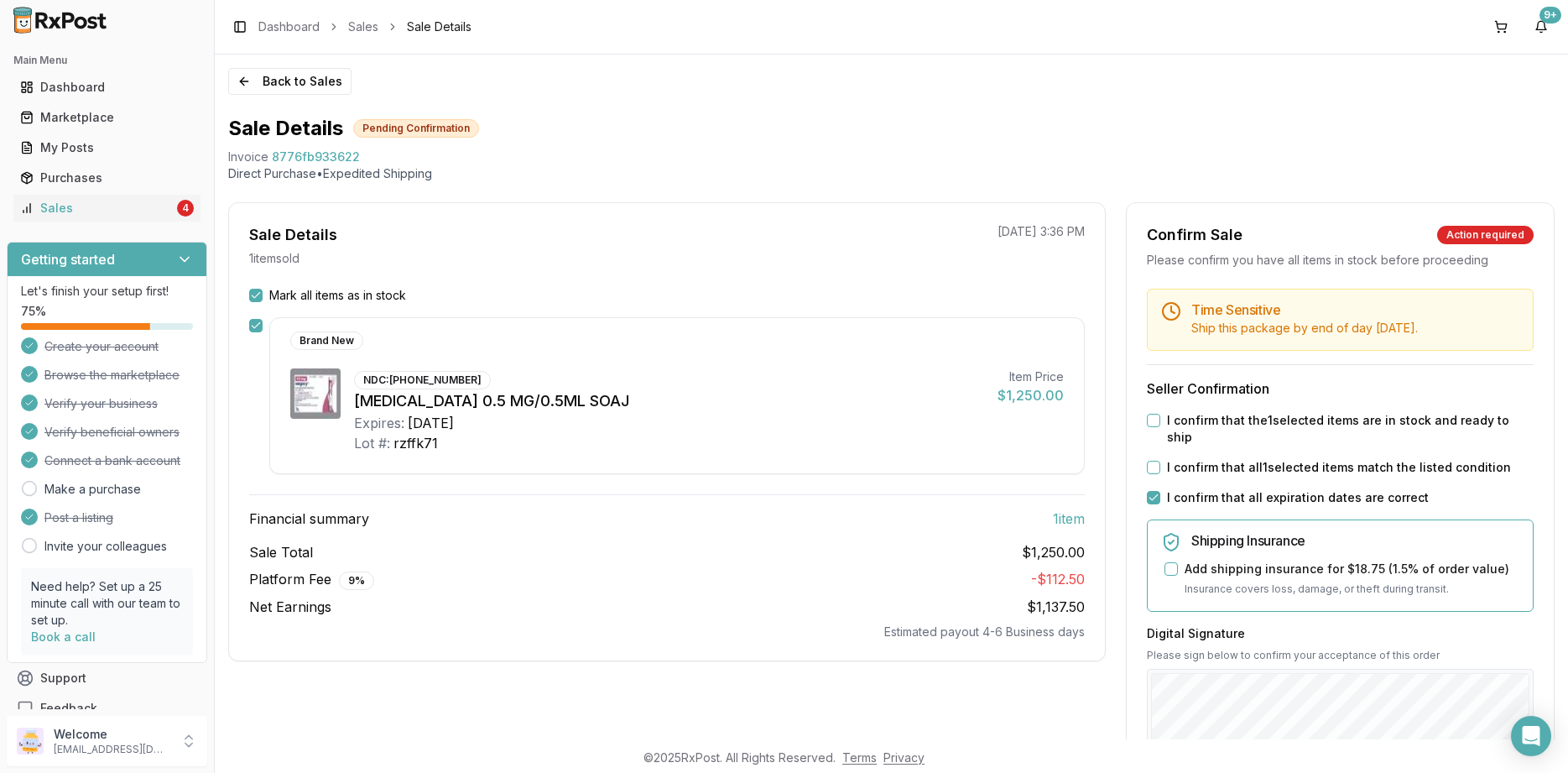
click at [1161, 419] on button "I confirm that the 1 selected items are in stock and ready to ship" at bounding box center [1154, 420] width 14 height 14
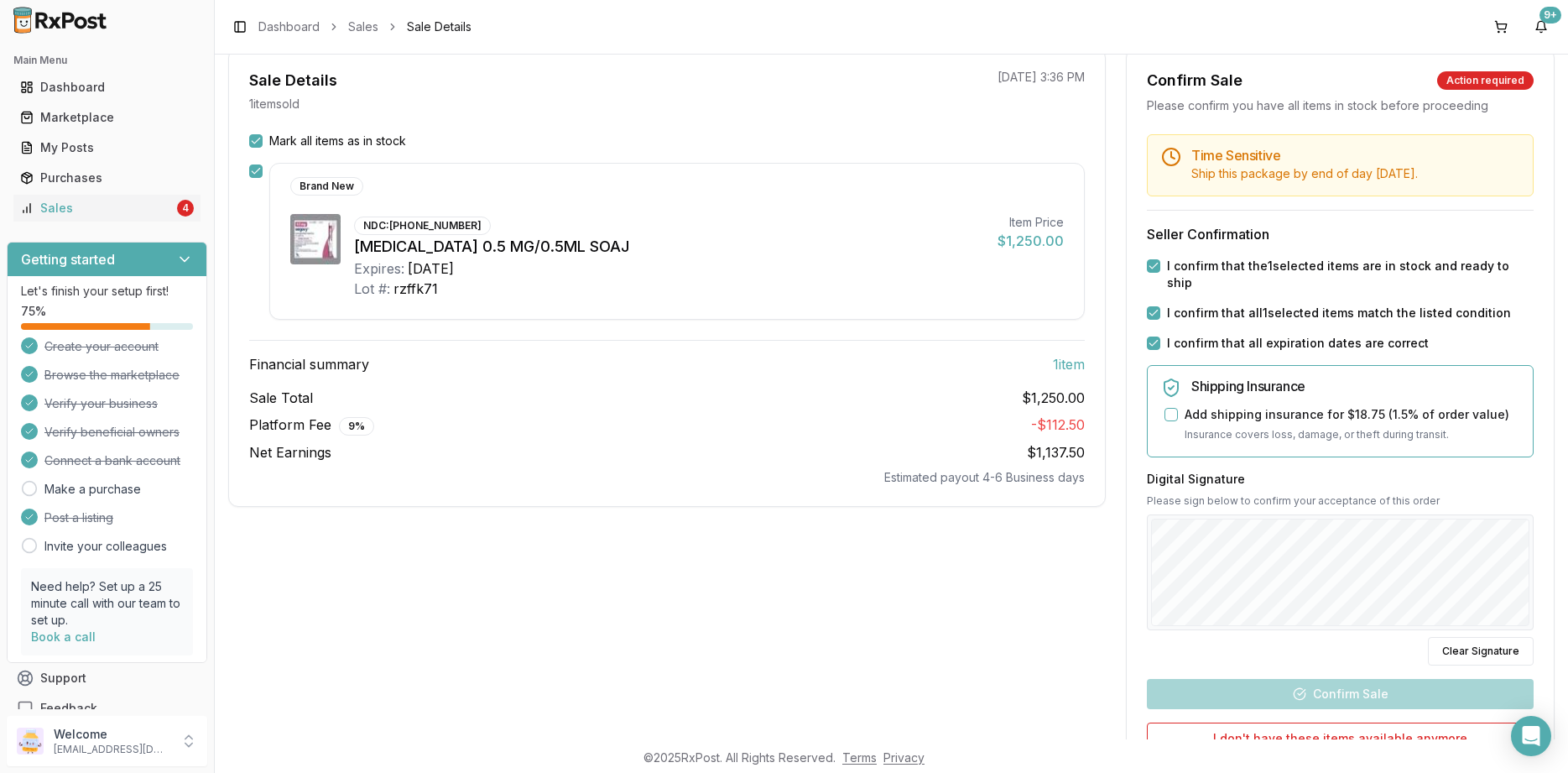
scroll to position [201, 0]
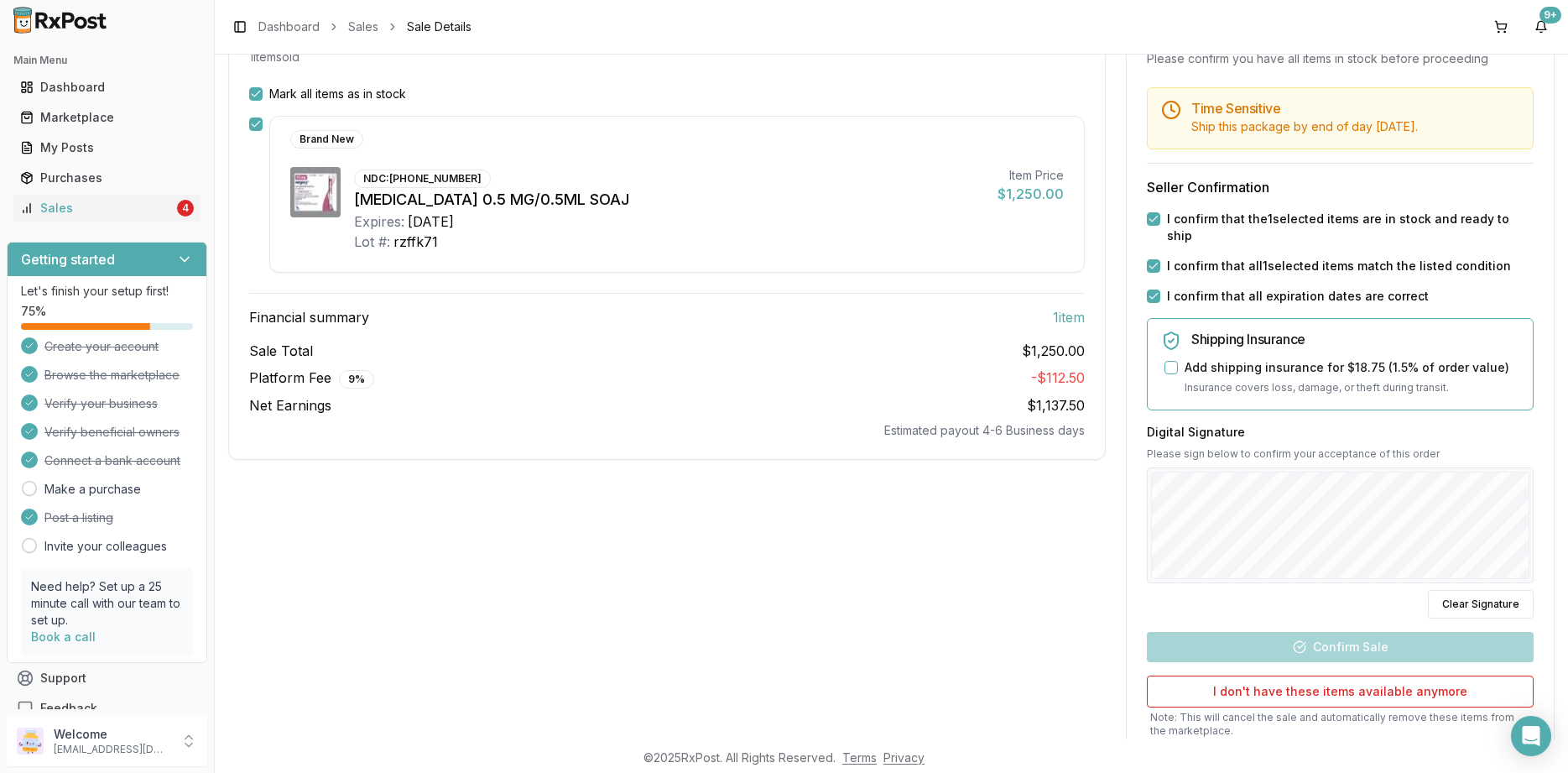
click at [1296, 584] on div "Digital Signature Please sign below to confirm your acceptance of this order Cl…" at bounding box center [1340, 520] width 387 height 194
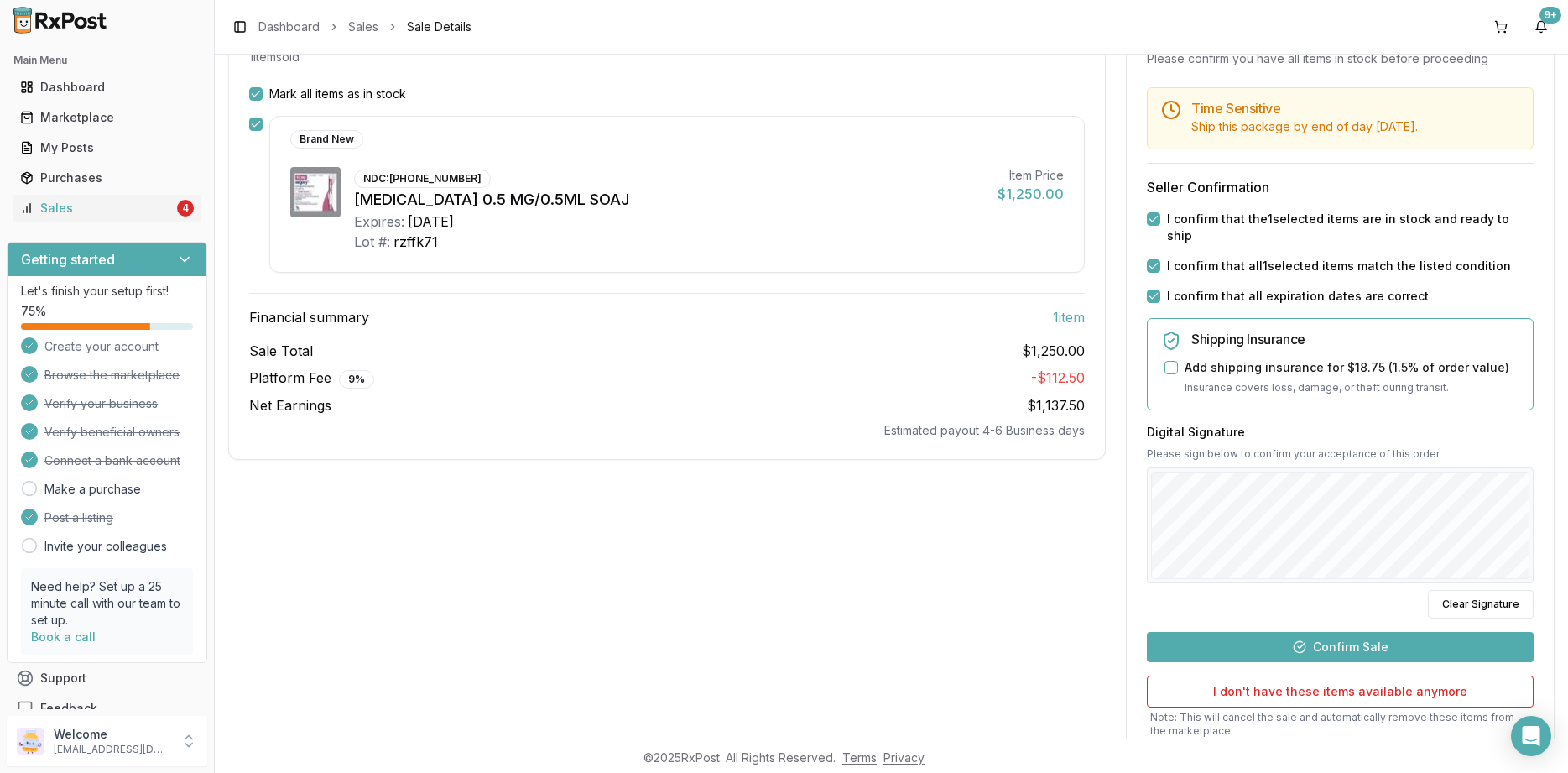
click at [1384, 632] on button "Confirm Sale" at bounding box center [1340, 646] width 387 height 30
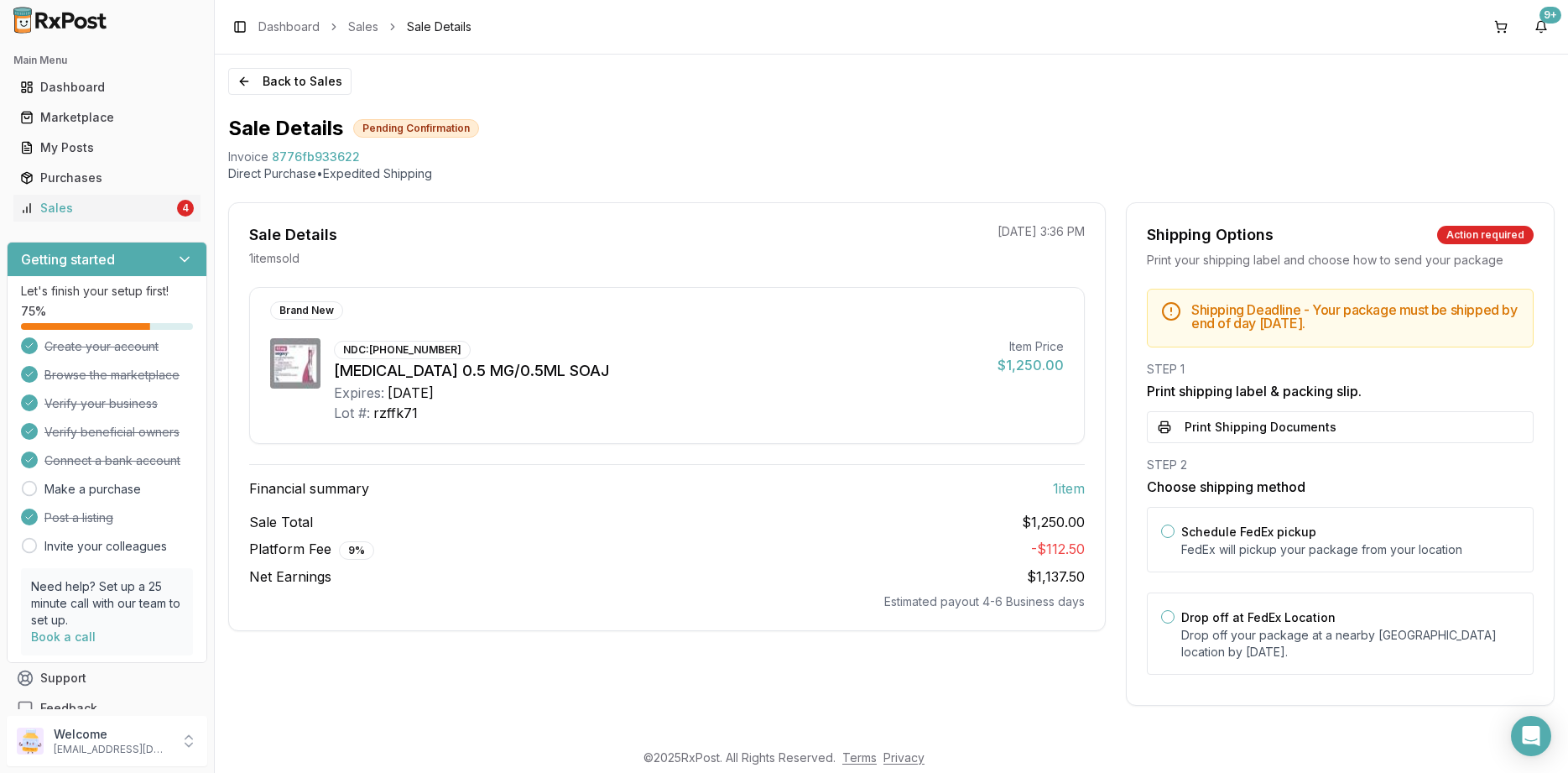
scroll to position [0, 0]
click at [1286, 439] on button "Print Shipping Documents" at bounding box center [1340, 426] width 387 height 32
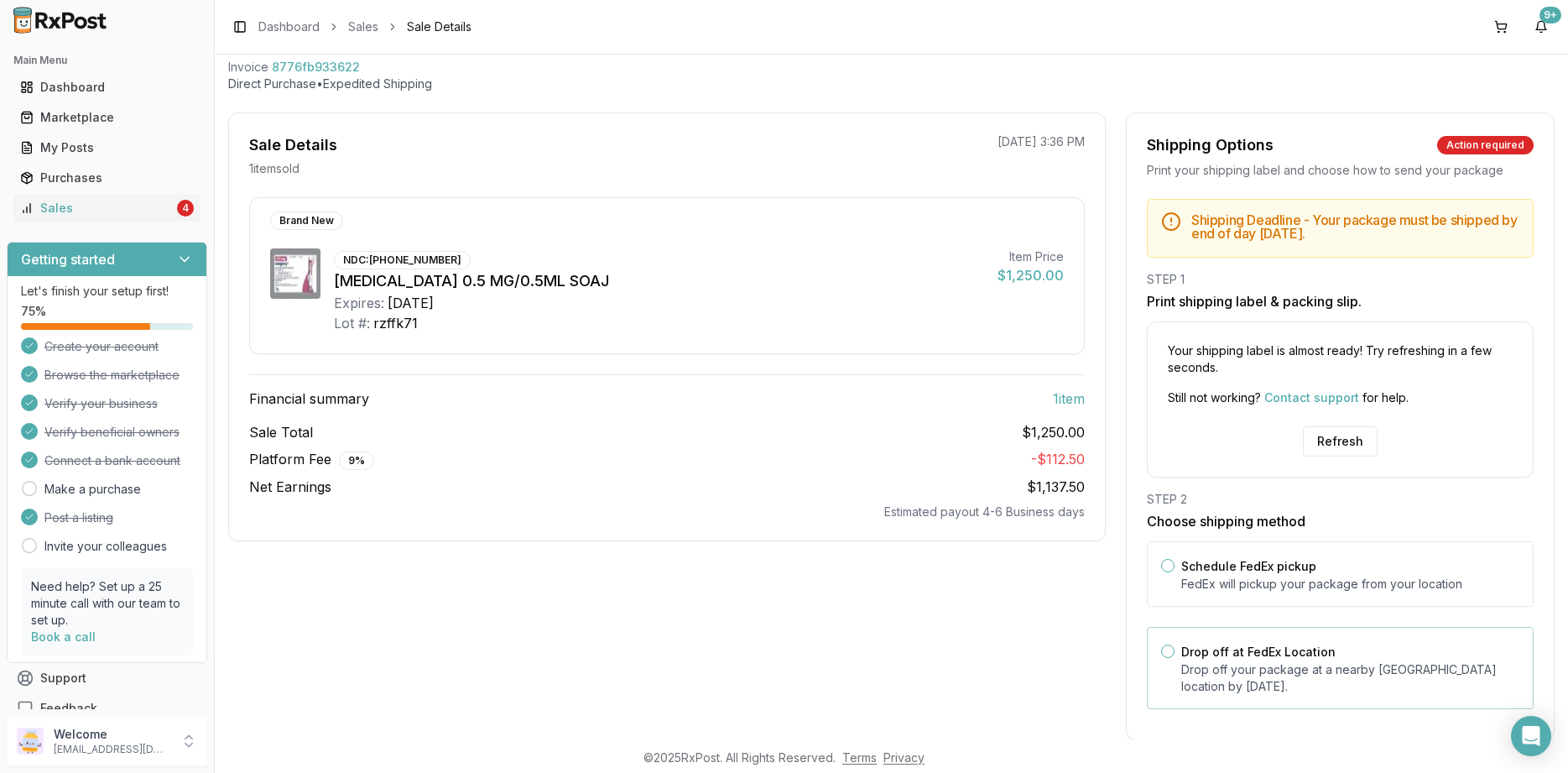
scroll to position [117, 0]
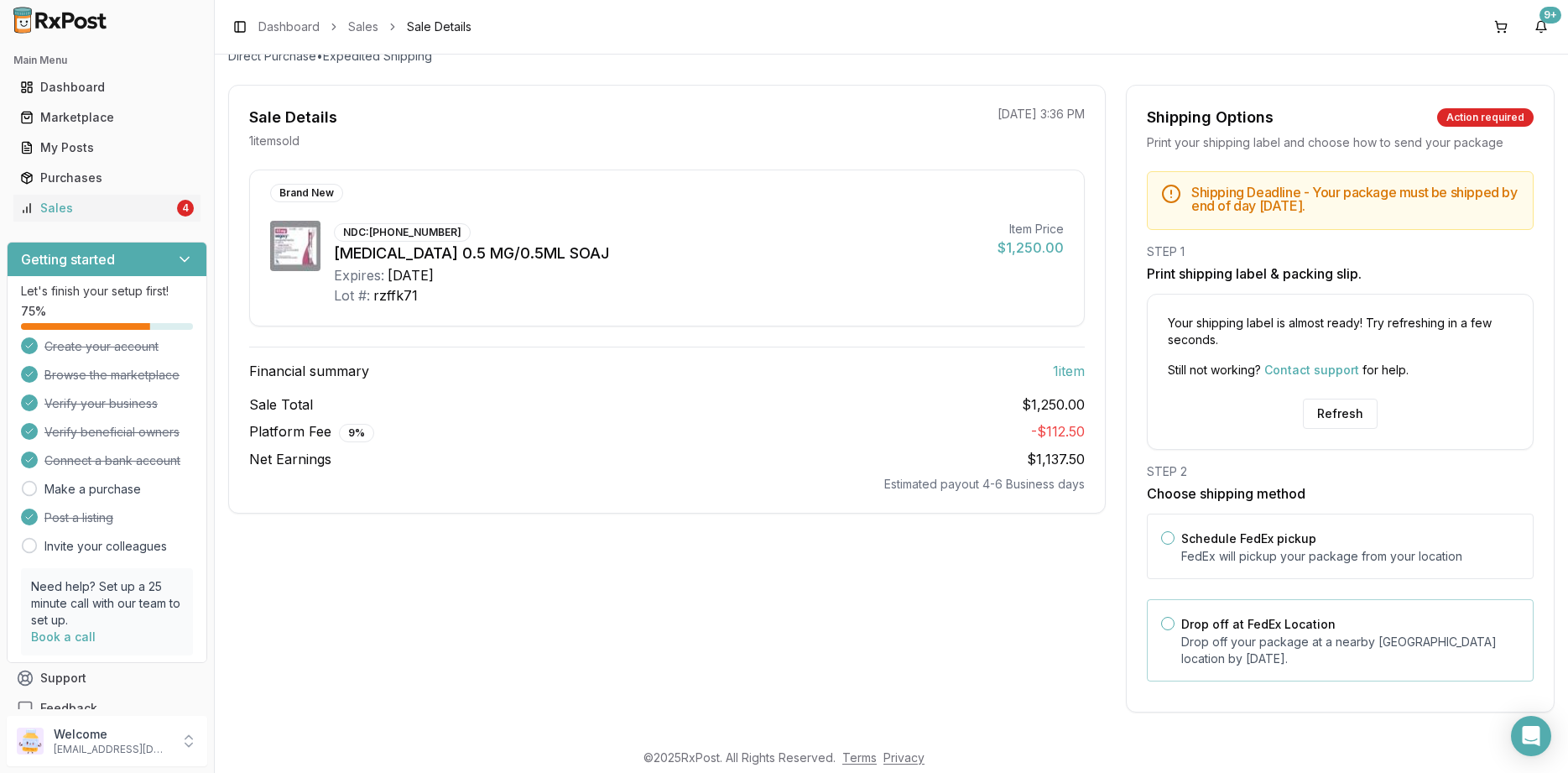
click at [1250, 629] on label "Drop off at FedEx Location" at bounding box center [1258, 624] width 154 height 15
click at [1175, 629] on button "Drop off at FedEx Location" at bounding box center [1168, 624] width 14 height 14
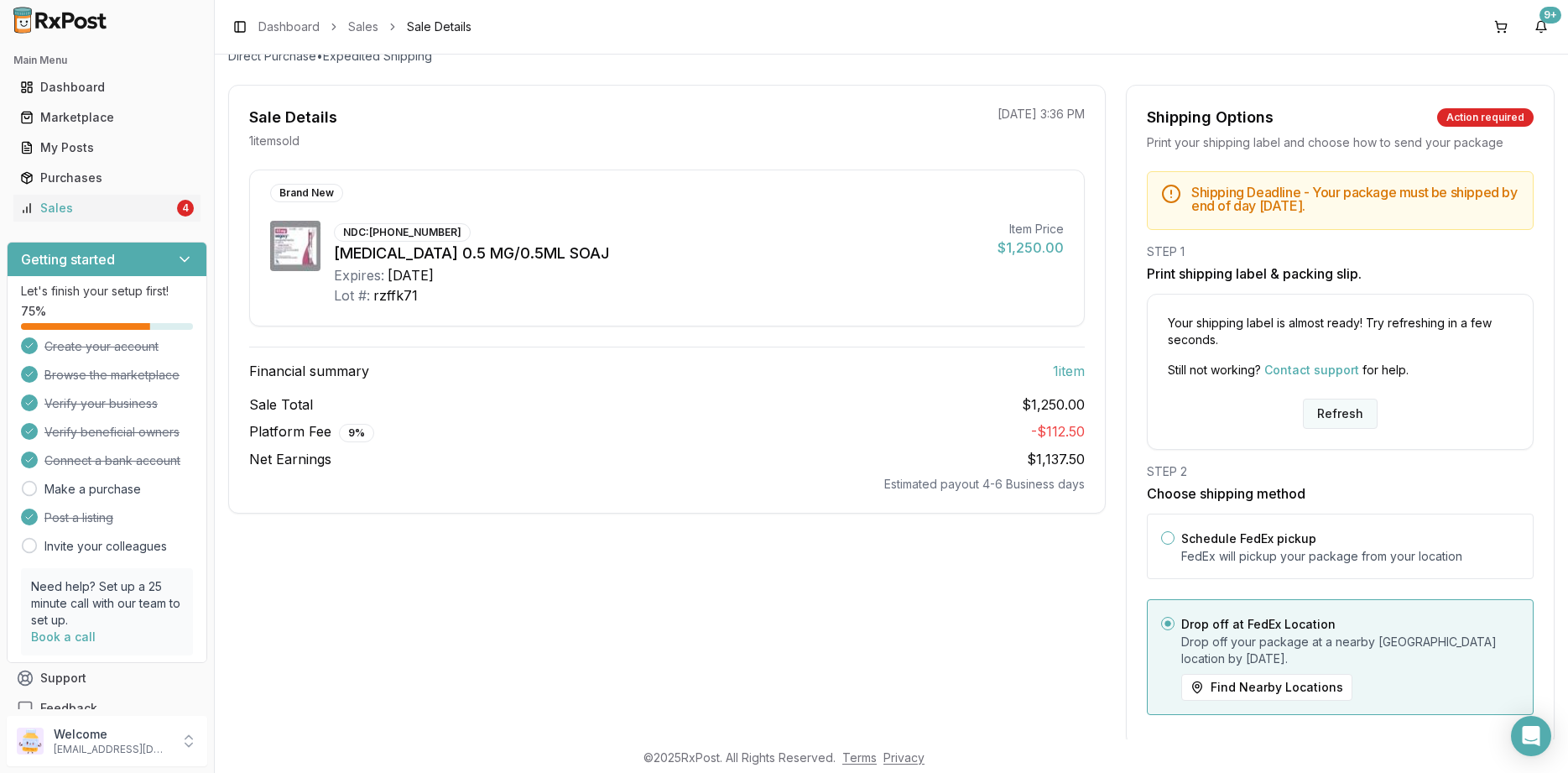
click at [1321, 410] on button "Refresh" at bounding box center [1340, 413] width 74 height 30
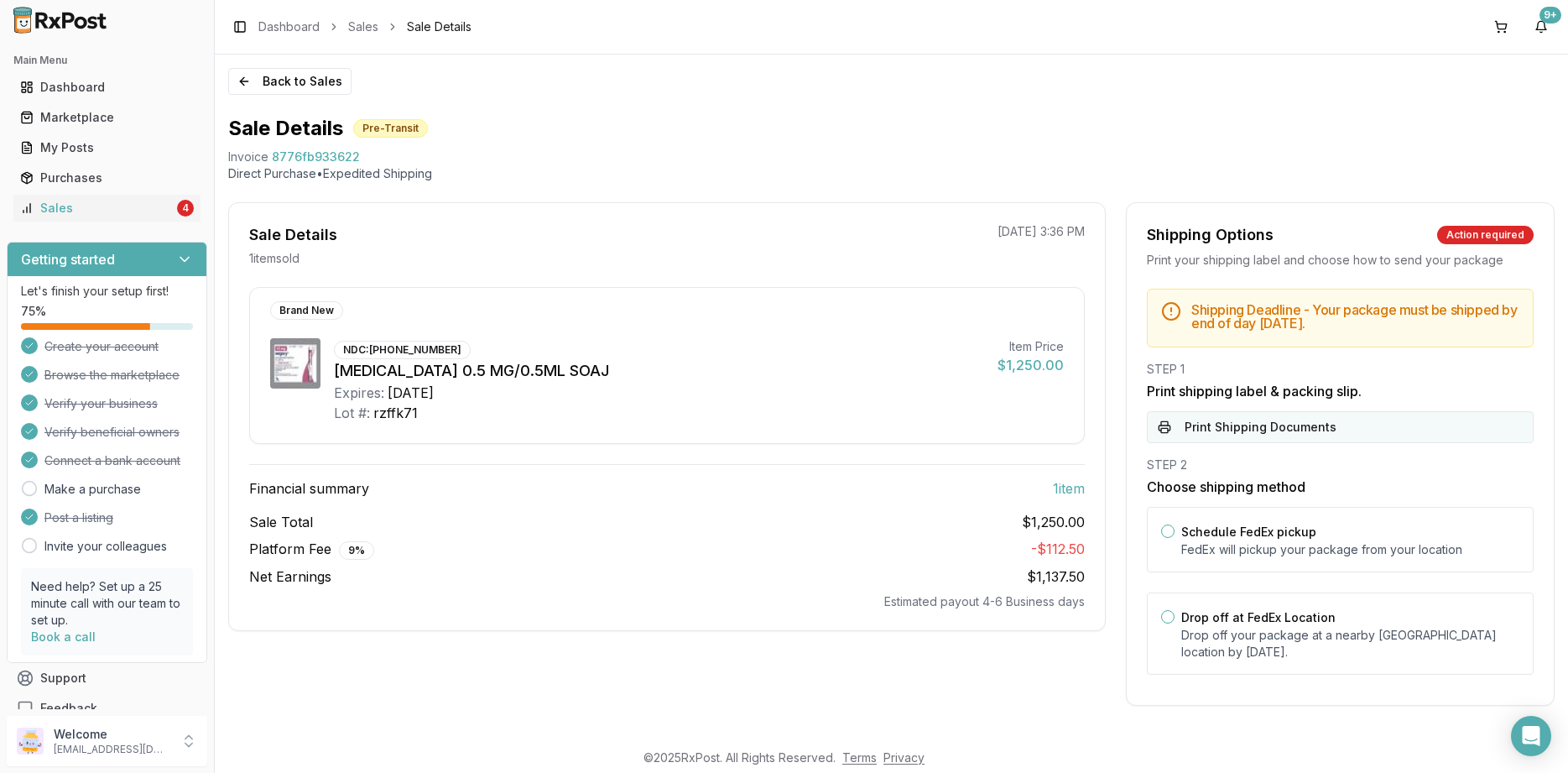
click at [1249, 437] on button "Print Shipping Documents" at bounding box center [1340, 426] width 387 height 32
click at [298, 76] on button "Back to Sales" at bounding box center [290, 80] width 123 height 27
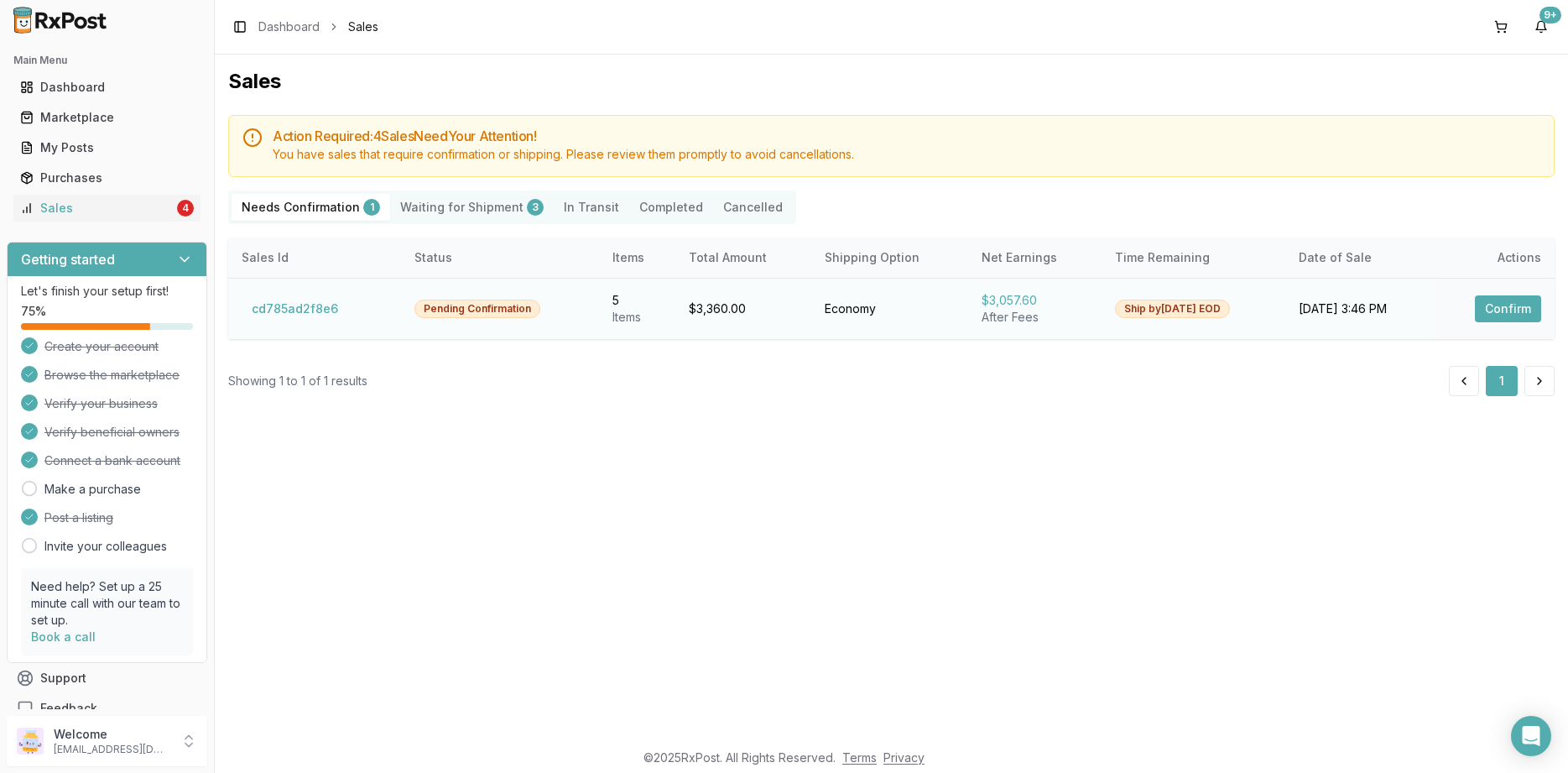
click at [1491, 313] on button "Confirm" at bounding box center [1508, 308] width 66 height 27
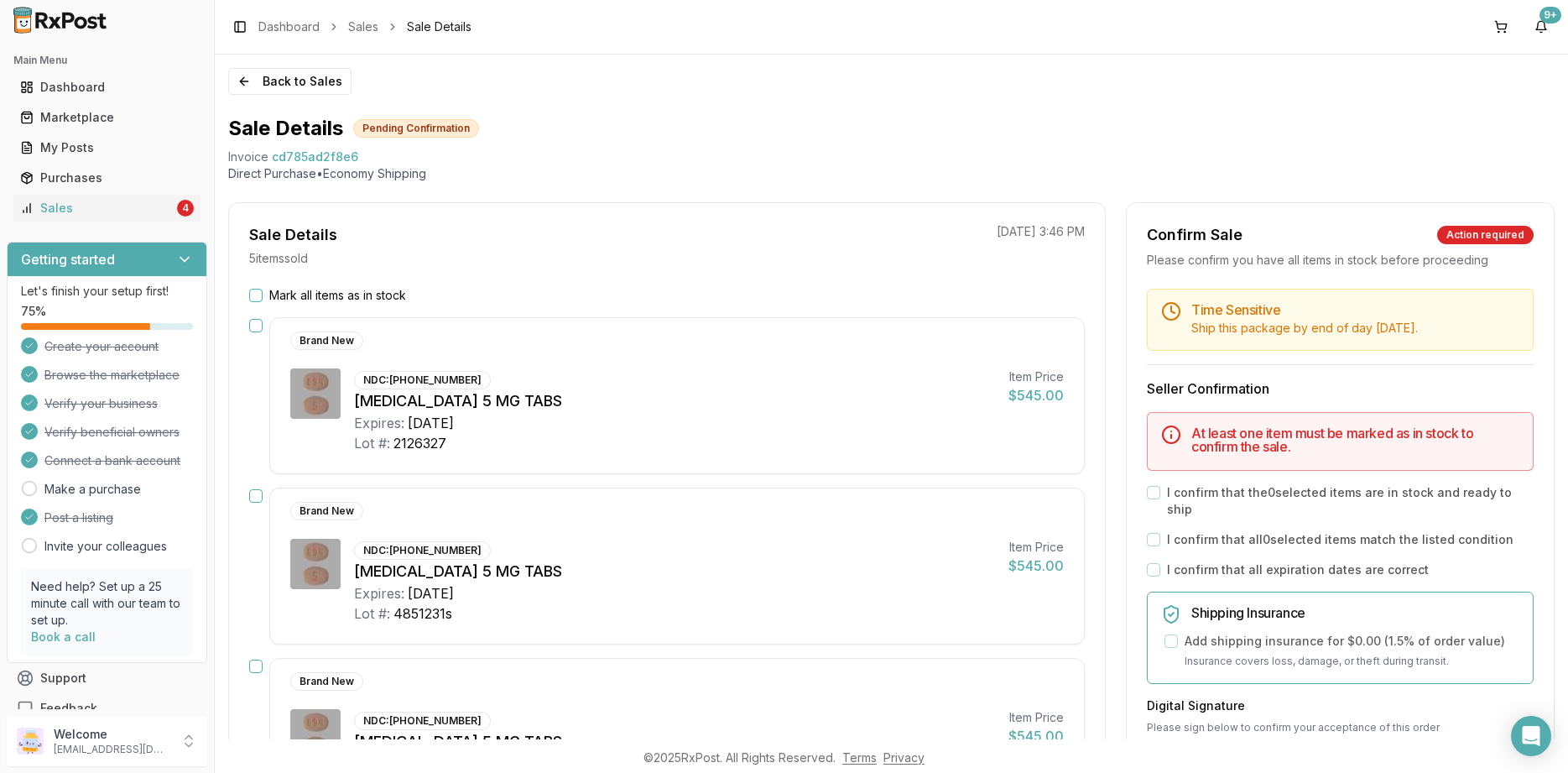
click at [369, 294] on label "Mark all items as in stock" at bounding box center [338, 295] width 137 height 17
click at [263, 294] on button "Mark all items as in stock" at bounding box center [256, 295] width 14 height 14
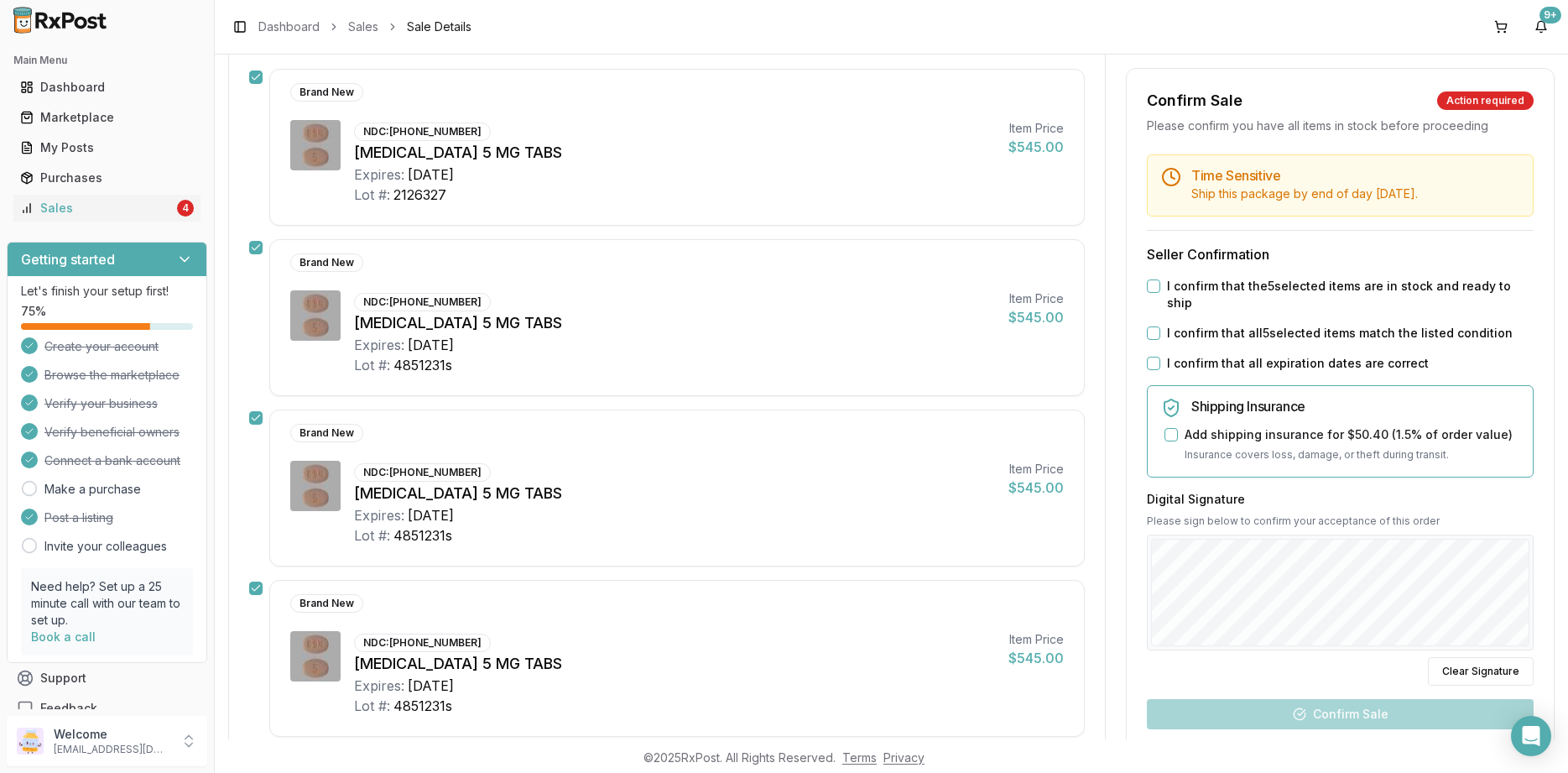
scroll to position [201, 0]
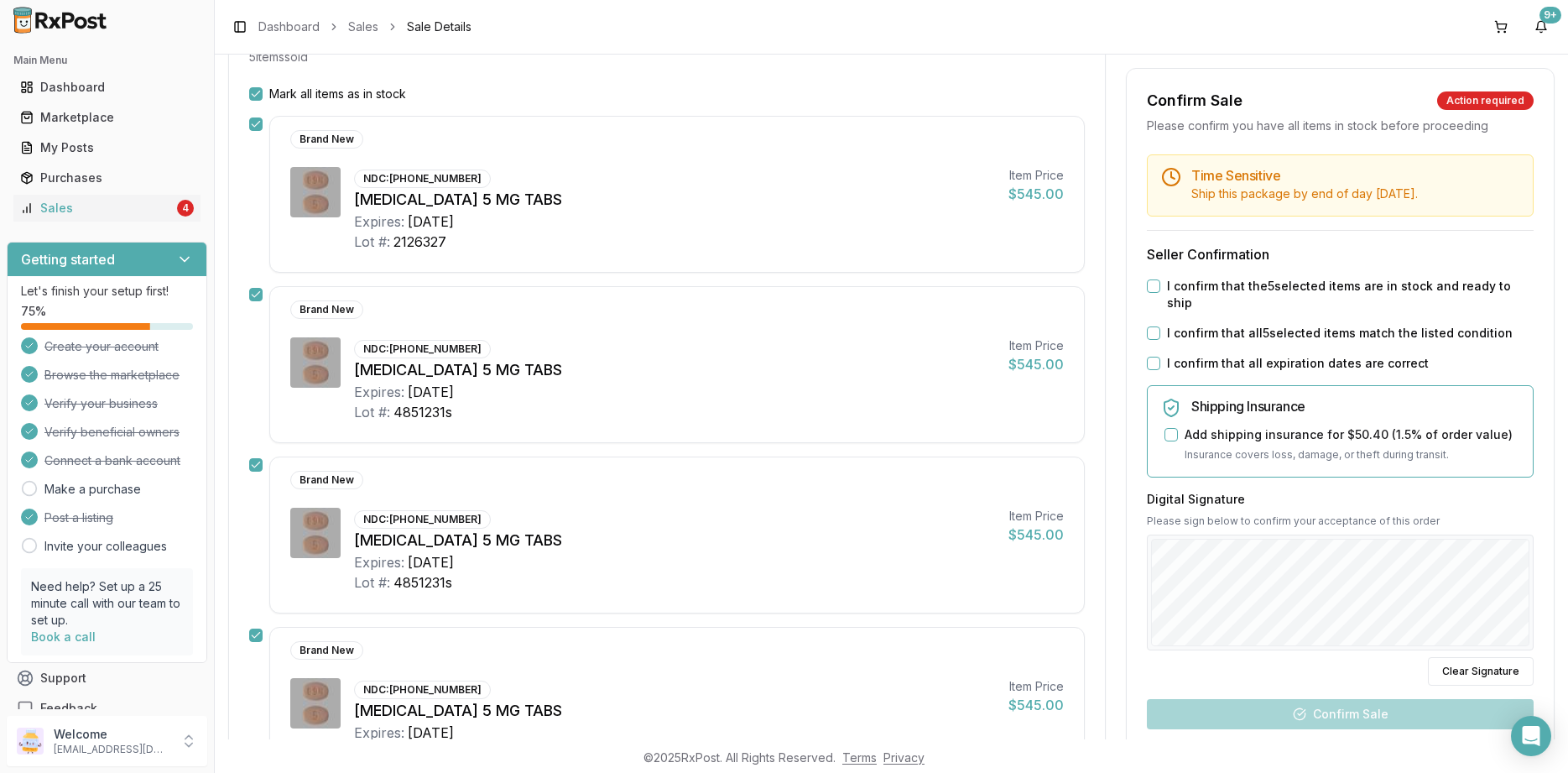
click at [1232, 283] on label "I confirm that the 5 selected items are in stock and ready to ship" at bounding box center [1351, 294] width 366 height 33
click at [1161, 283] on button "I confirm that the 5 selected items are in stock and ready to ship" at bounding box center [1154, 286] width 14 height 14
click at [1233, 324] on label "I confirm that all 5 selected items match the listed condition" at bounding box center [1340, 333] width 346 height 17
click at [1161, 326] on button "I confirm that all 5 selected items match the listed condition" at bounding box center [1154, 333] width 14 height 14
drag, startPoint x: 1240, startPoint y: 348, endPoint x: 1240, endPoint y: 414, distance: 66.0
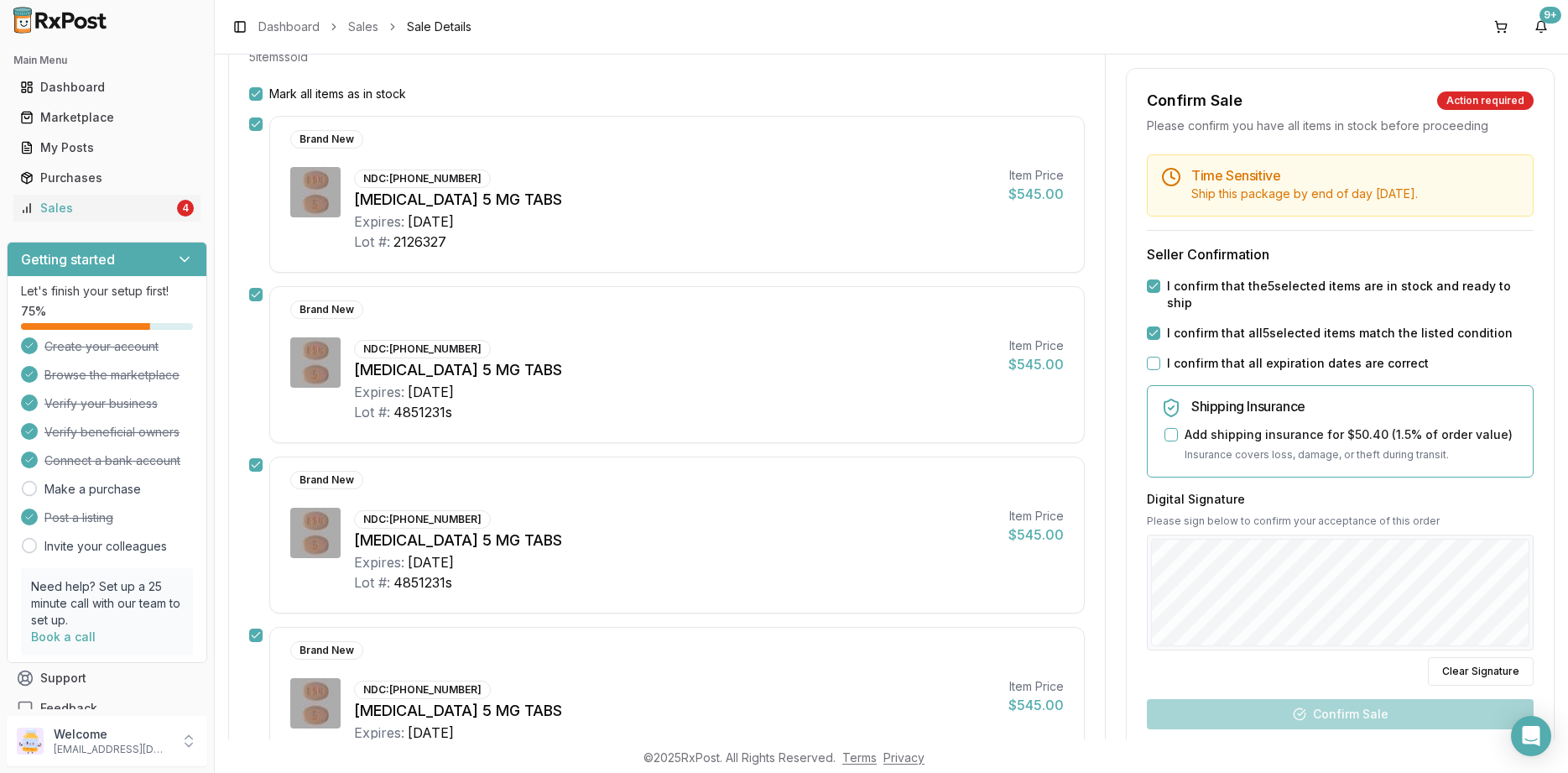
click at [1241, 355] on label "I confirm that all expiration dates are correct" at bounding box center [1298, 364] width 262 height 17
click at [1161, 357] on button "I confirm that all expiration dates are correct" at bounding box center [1154, 364] width 14 height 14
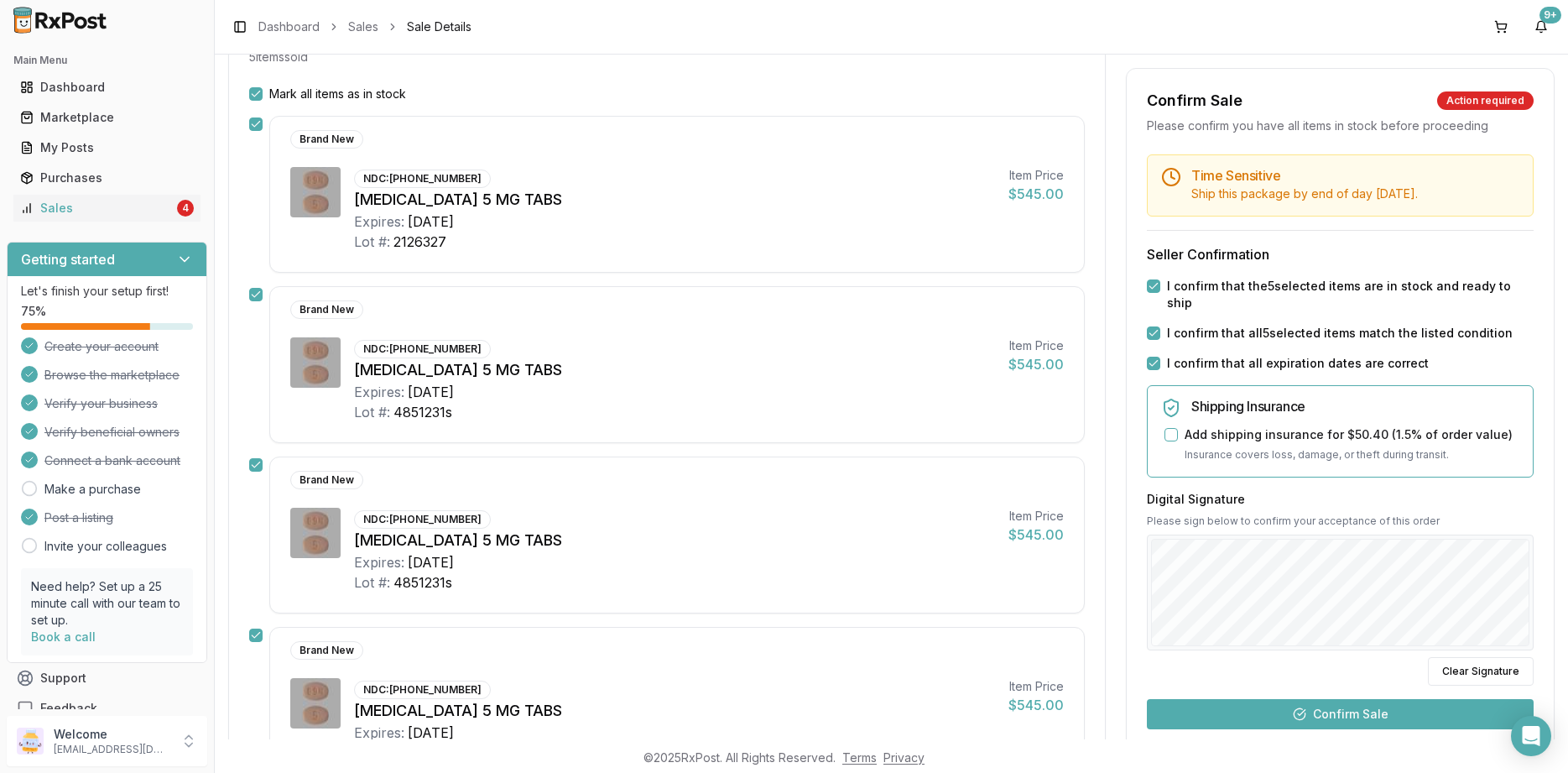
click at [1373, 699] on button "Confirm Sale" at bounding box center [1340, 714] width 387 height 30
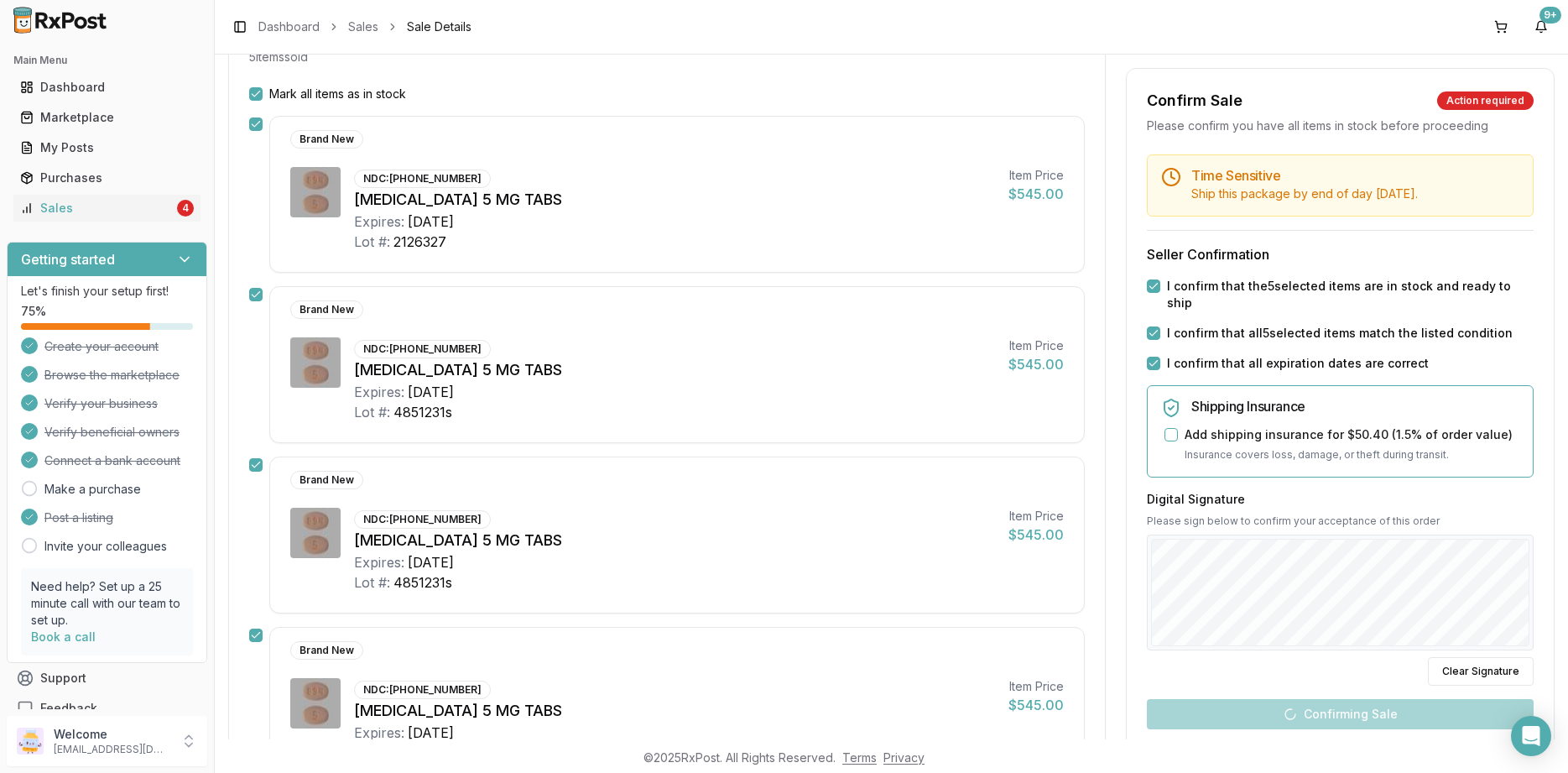
scroll to position [503, 0]
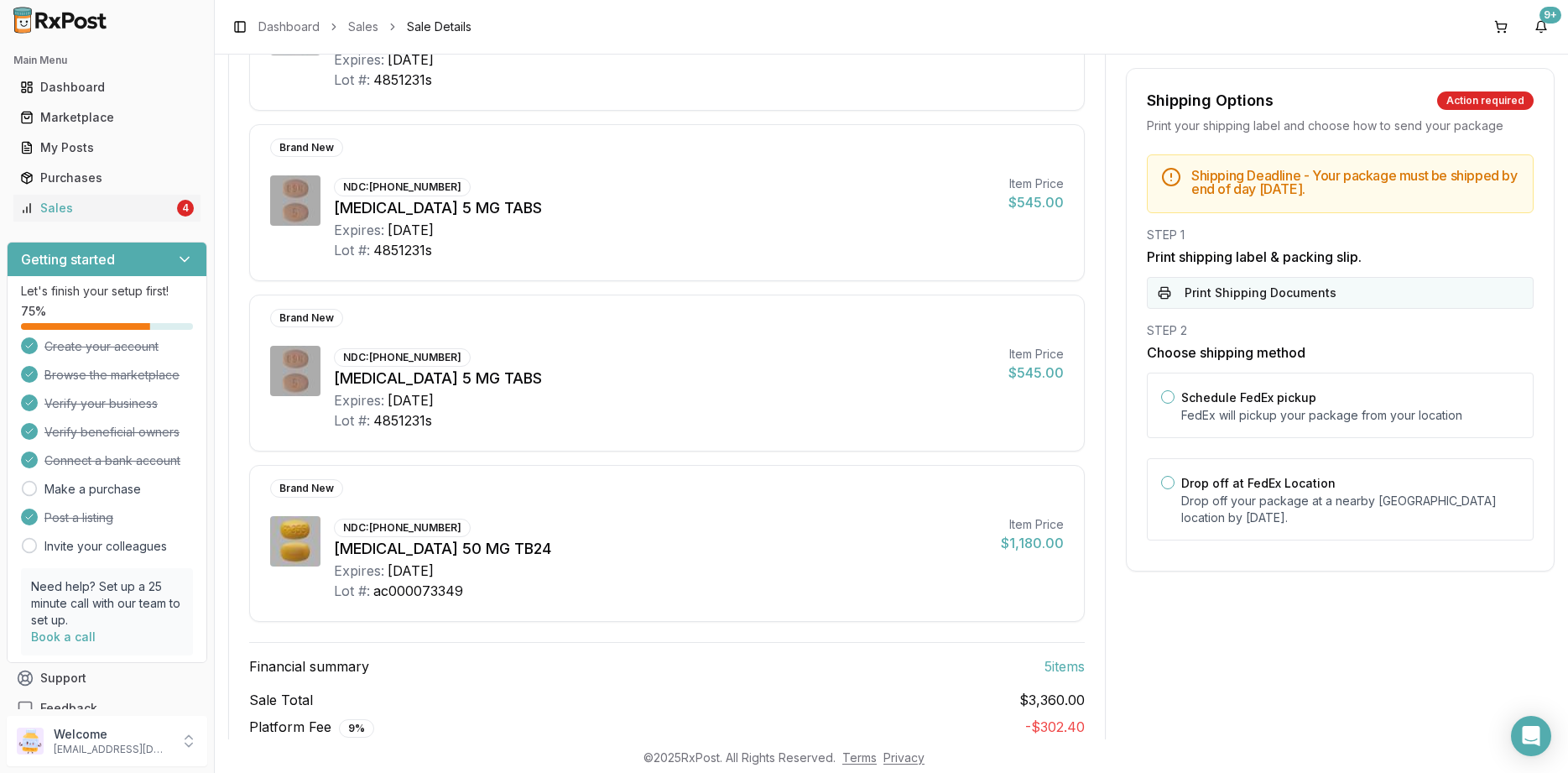
click at [1303, 298] on button "Print Shipping Documents" at bounding box center [1340, 293] width 387 height 32
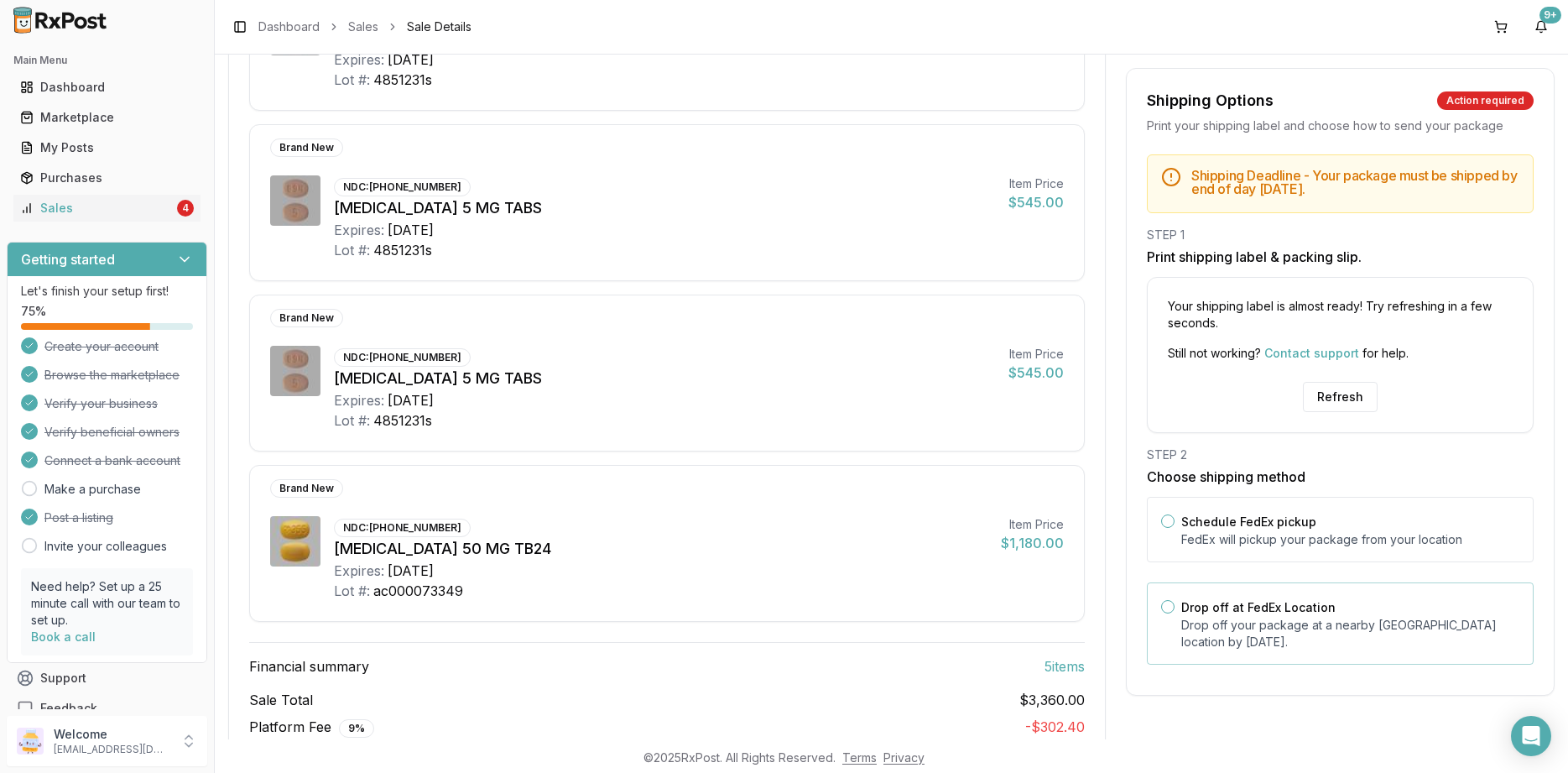
click at [1221, 648] on p "Drop off your package at a nearby FedEx location by August 21, 2025 ." at bounding box center [1350, 633] width 338 height 33
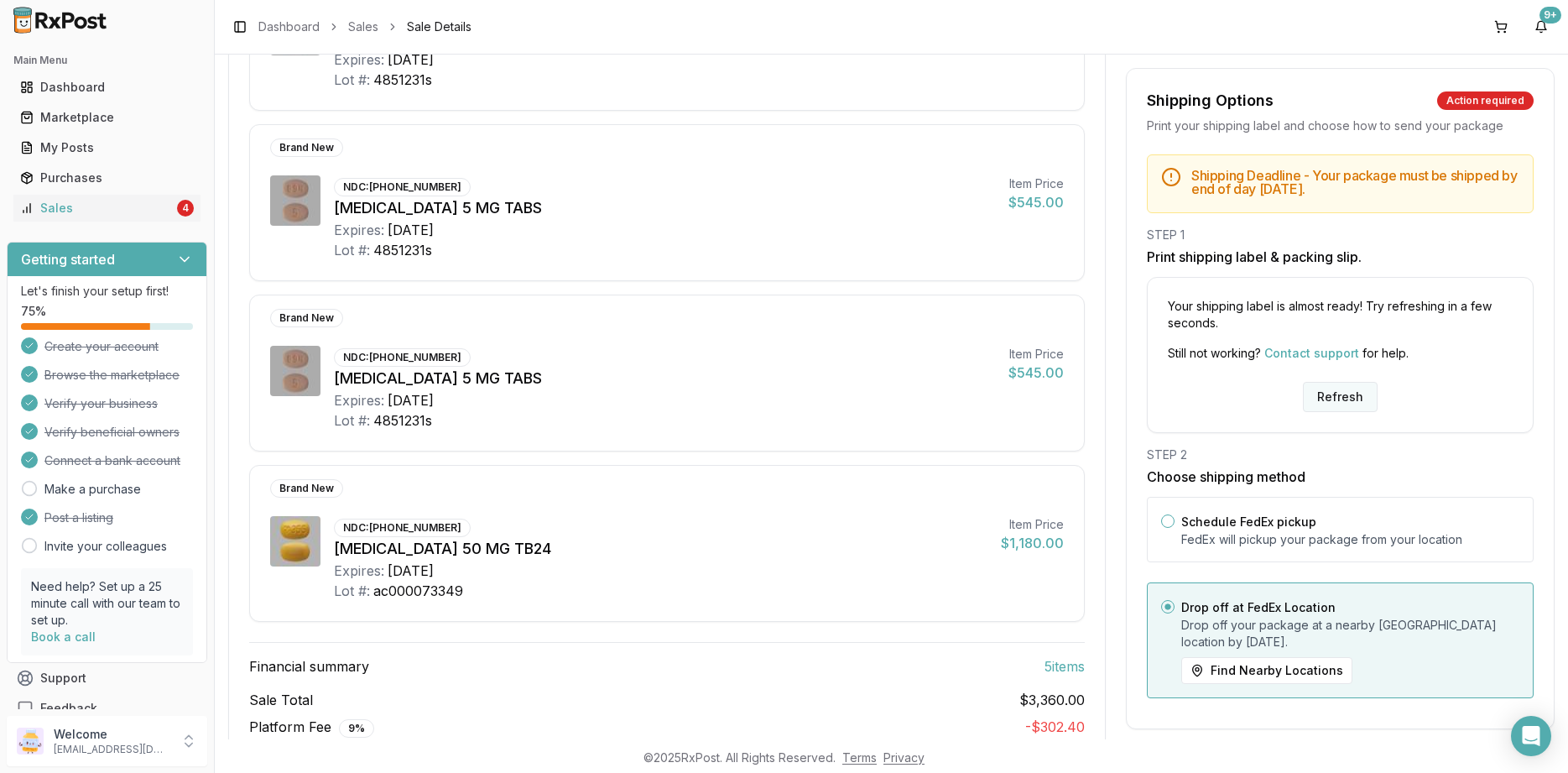
click at [1357, 404] on button "Refresh" at bounding box center [1340, 396] width 74 height 30
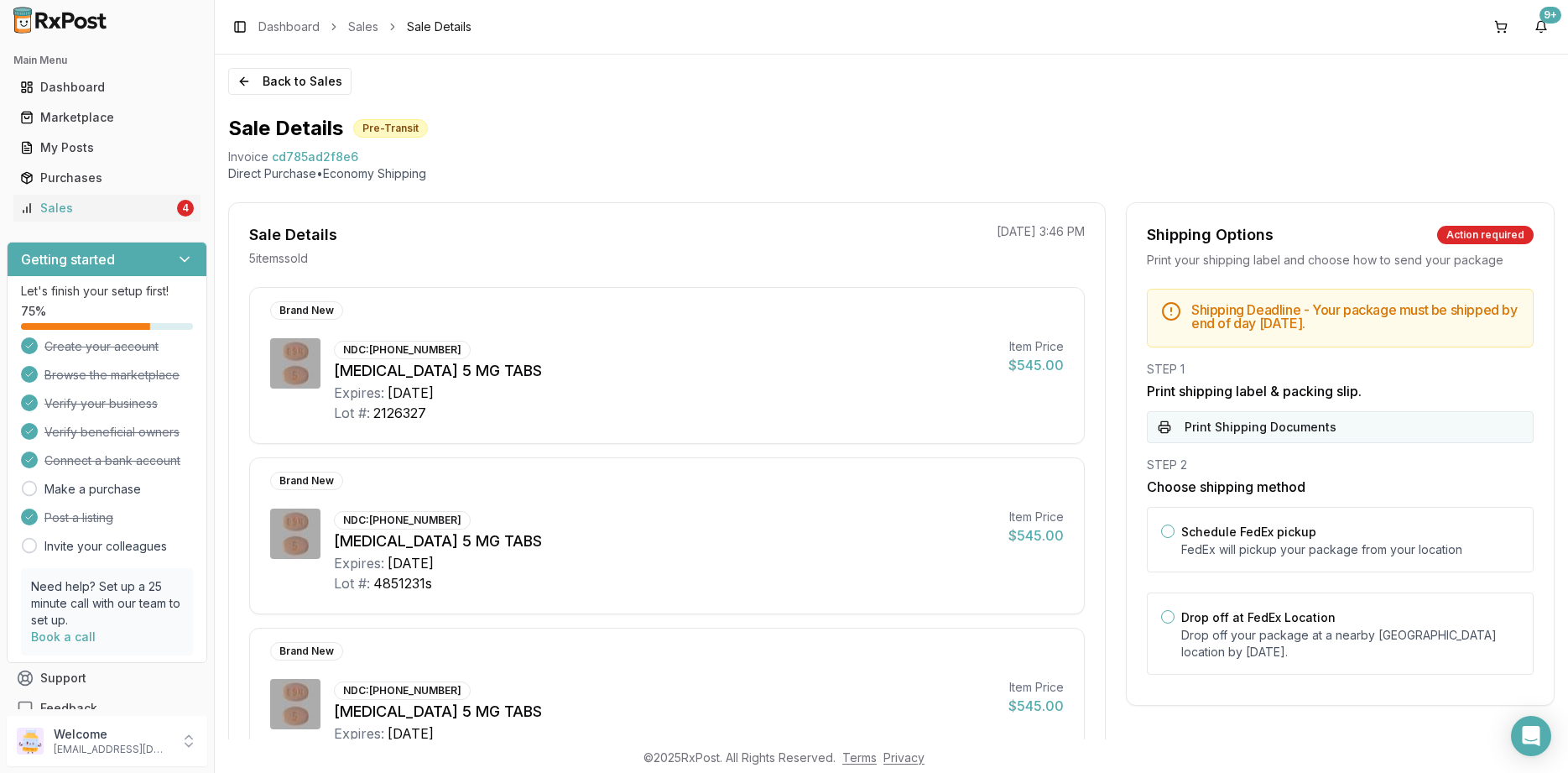
click at [1308, 419] on button "Print Shipping Documents" at bounding box center [1340, 426] width 387 height 32
click at [1268, 622] on label "Drop off at FedEx Location" at bounding box center [1258, 617] width 154 height 15
click at [1175, 622] on button "Drop off at FedEx Location" at bounding box center [1168, 617] width 14 height 14
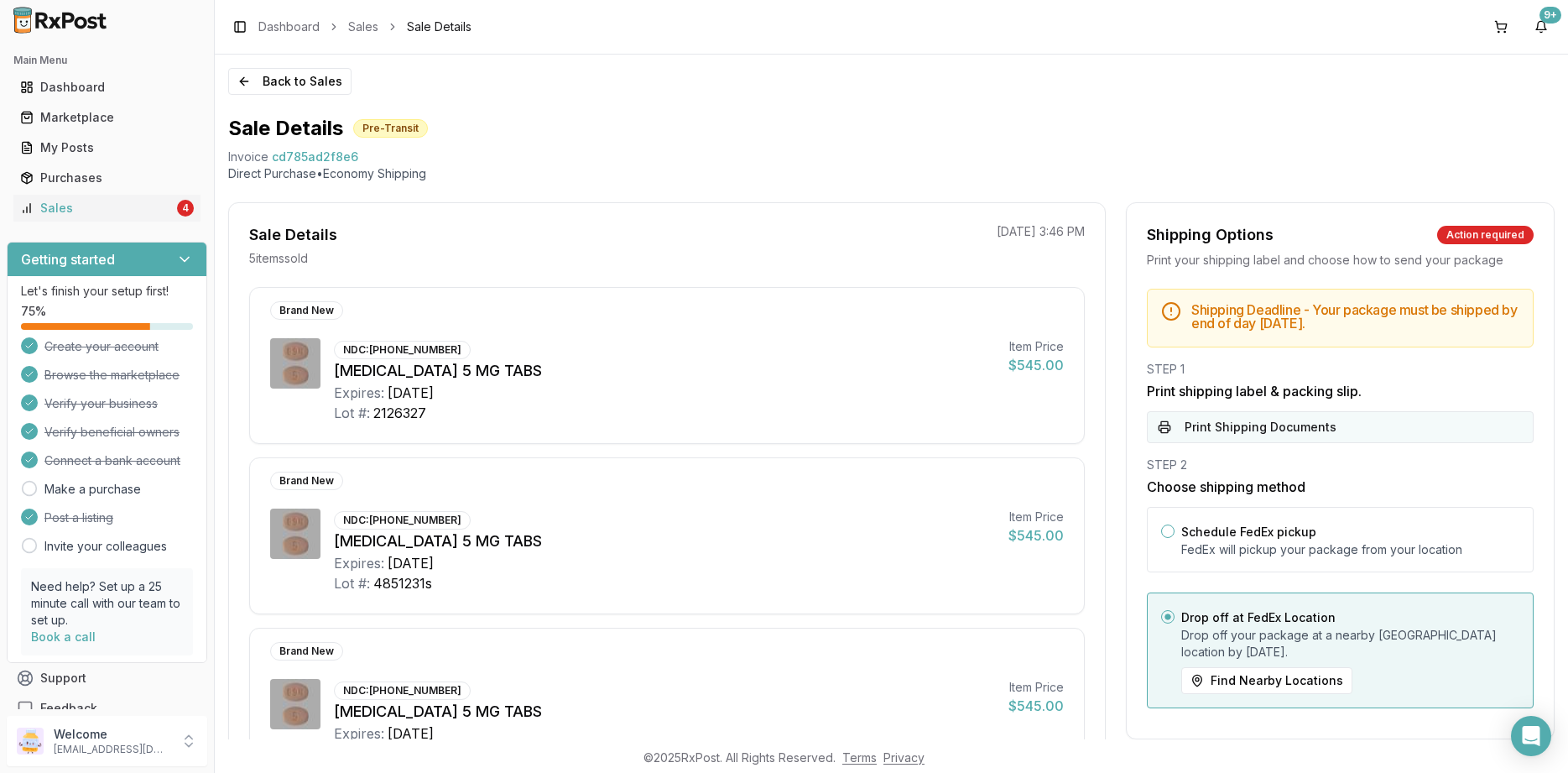
click at [1269, 418] on button "Print Shipping Documents" at bounding box center [1340, 426] width 387 height 32
